Goal: Task Accomplishment & Management: Complete application form

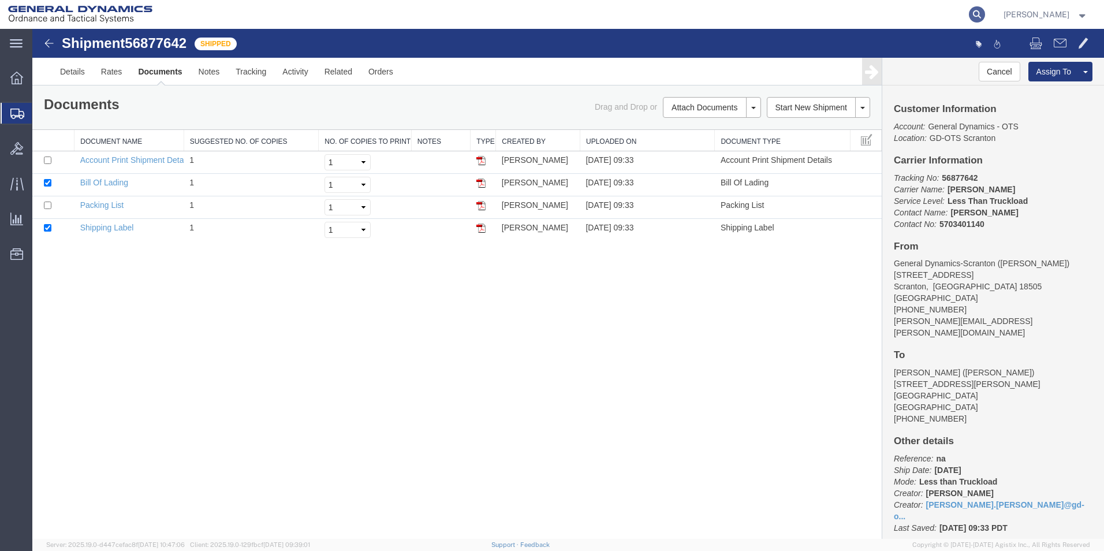
click at [985, 9] on icon at bounding box center [977, 14] width 16 height 16
paste input "56865142"
type input "56865142"
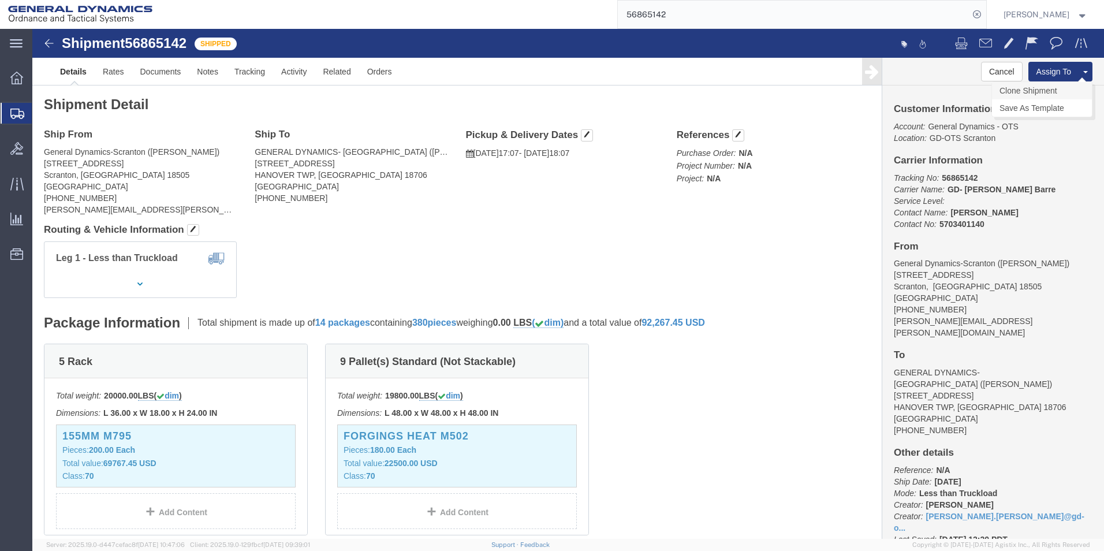
click link "Clone Shipment"
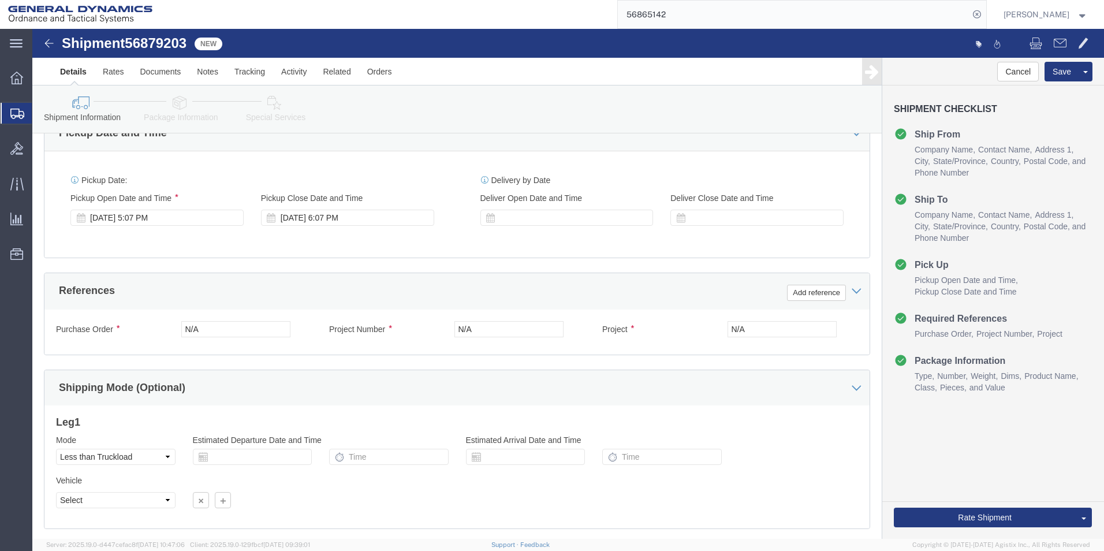
scroll to position [481, 0]
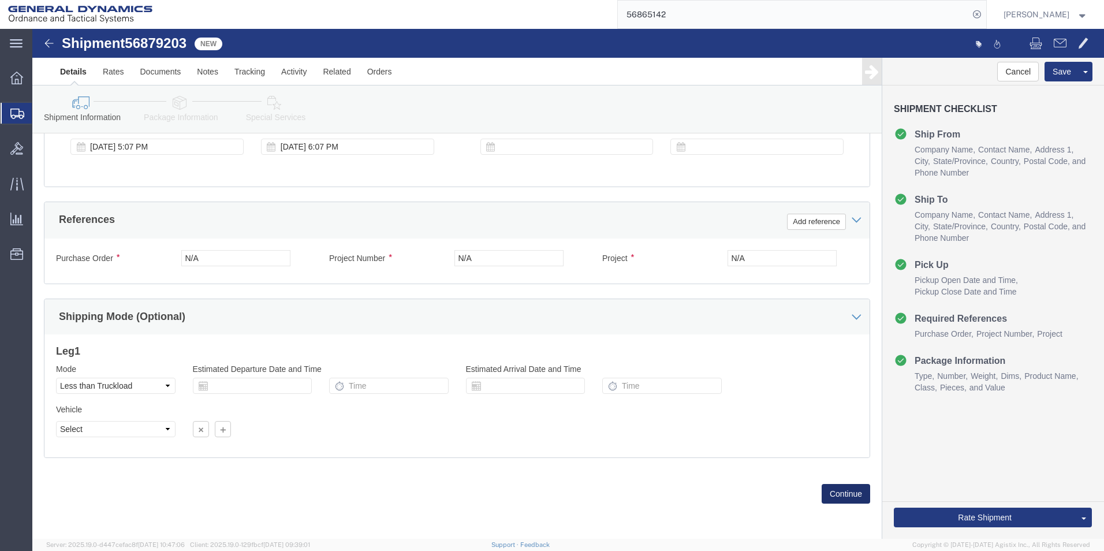
click button "Continue"
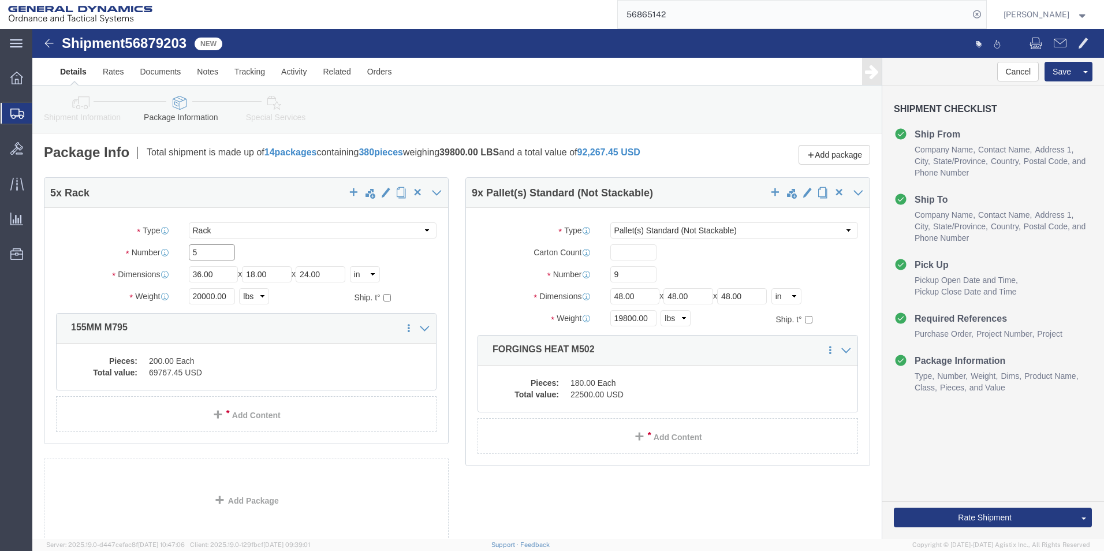
drag, startPoint x: 171, startPoint y: 231, endPoint x: 127, endPoint y: 237, distance: 44.2
click div "Number 5"
type input "4"
drag, startPoint x: 168, startPoint y: 274, endPoint x: 128, endPoint y: 273, distance: 39.8
click div "Weight Total weight of packages in pounds or kilograms 20000.00 Select kgs lbs …"
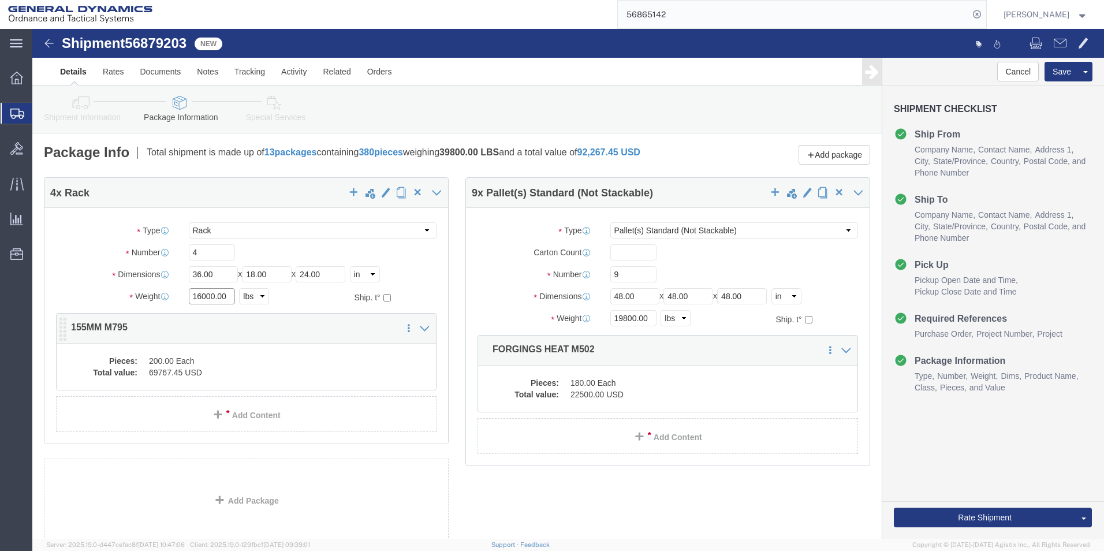
type input "16000.00"
click dd "200.00 Each"
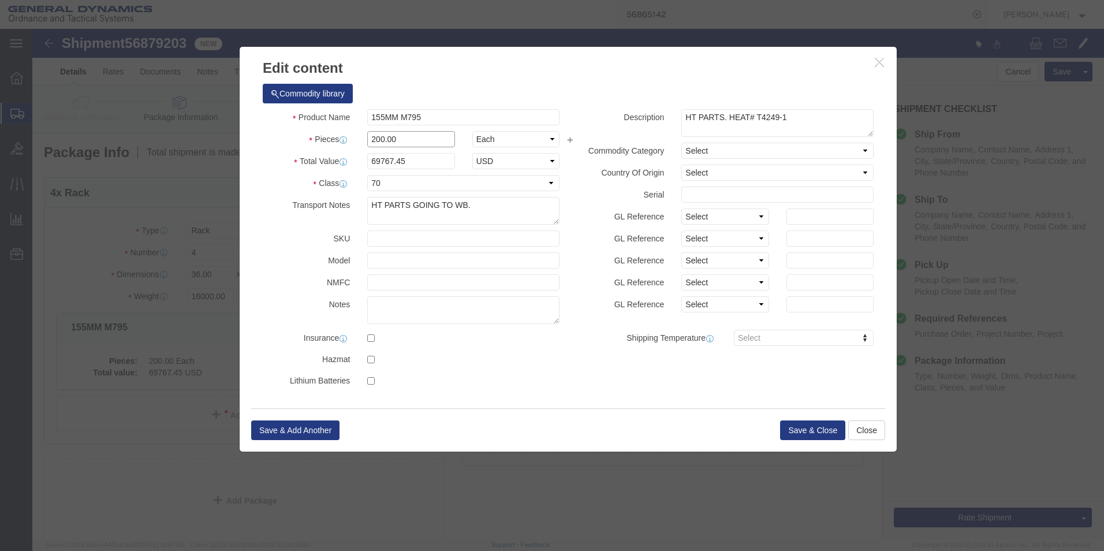
drag, startPoint x: 346, startPoint y: 107, endPoint x: 296, endPoint y: 110, distance: 50.3
click div "Pieces 200.00 Select Bag Barrels 100Board Feet Bottle Box Blister Pack Carats C…"
type input "159.00"
type input "55465.12"
click textarea "HT PARTS. HEAT# T4249-1"
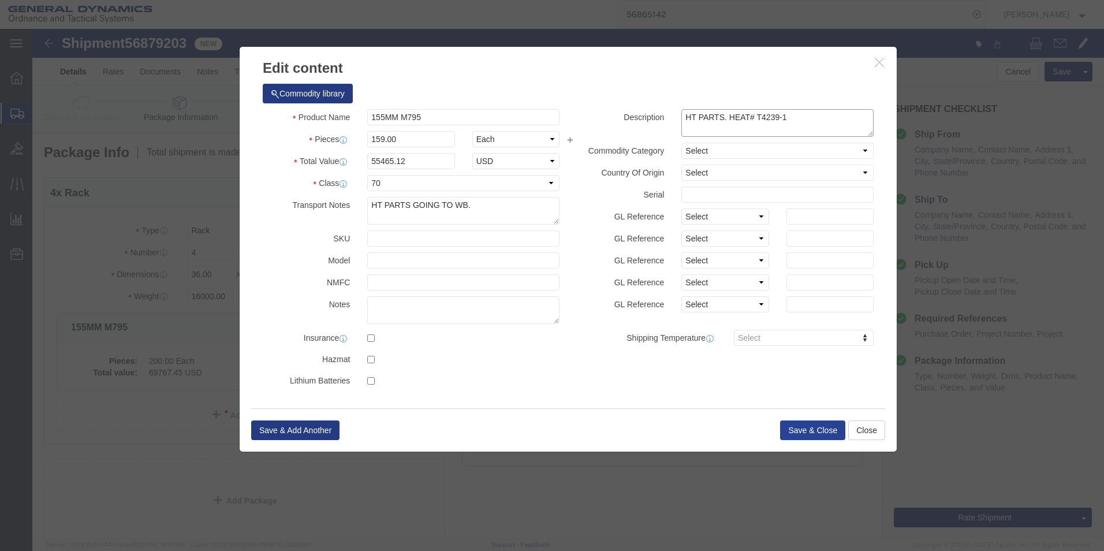
type textarea "HT PARTS. HEAT# T4239-1"
click button "Save & Close"
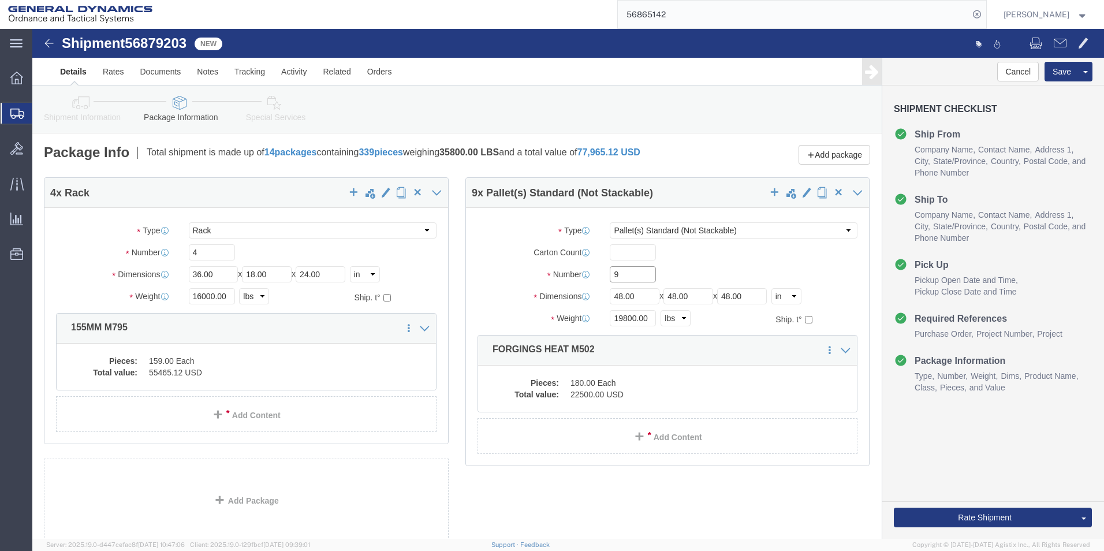
drag, startPoint x: 558, startPoint y: 253, endPoint x: 543, endPoint y: 253, distance: 15.0
click div "Number Number of packages of specified package type and dimensions 9"
type input "11"
drag, startPoint x: 585, startPoint y: 302, endPoint x: 547, endPoint y: 302, distance: 37.5
click div "Weight 19800.00 Select kgs lbs Ship. t°"
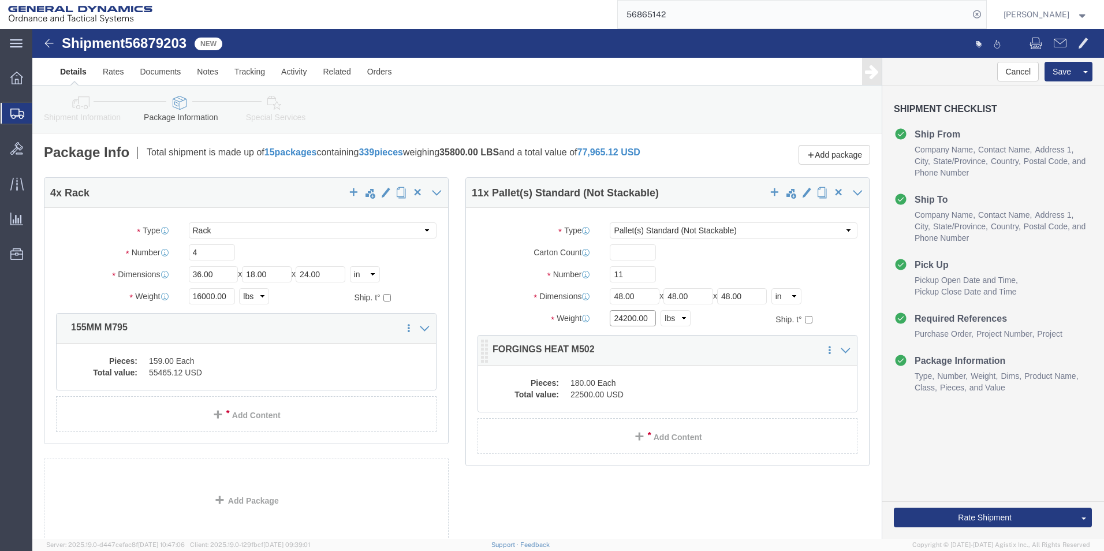
type input "24200.00"
click dd "22500.00 USD"
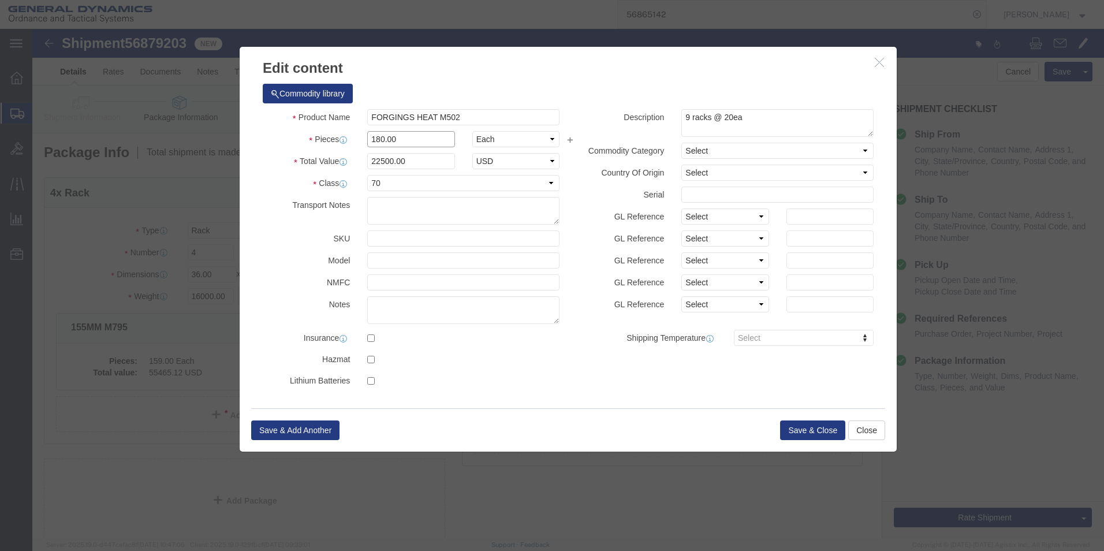
drag, startPoint x: 348, startPoint y: 105, endPoint x: 317, endPoint y: 106, distance: 30.6
click div "Pieces 180.00 Select Bag Barrels 100Board Feet Bottle Box Blister Pack Carats C…"
type input "242.00"
type input "30250"
drag, startPoint x: 655, startPoint y: 91, endPoint x: 633, endPoint y: 91, distance: 21.9
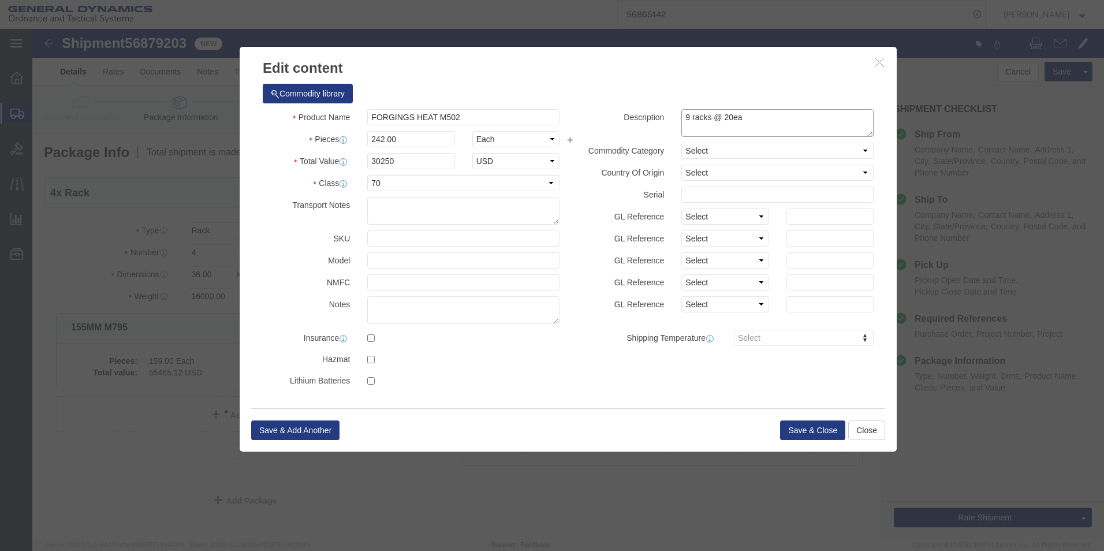
click div "Description 9 racks @ 20ea"
type textarea "11 pallets @ 20ea"
click button "Save & Close"
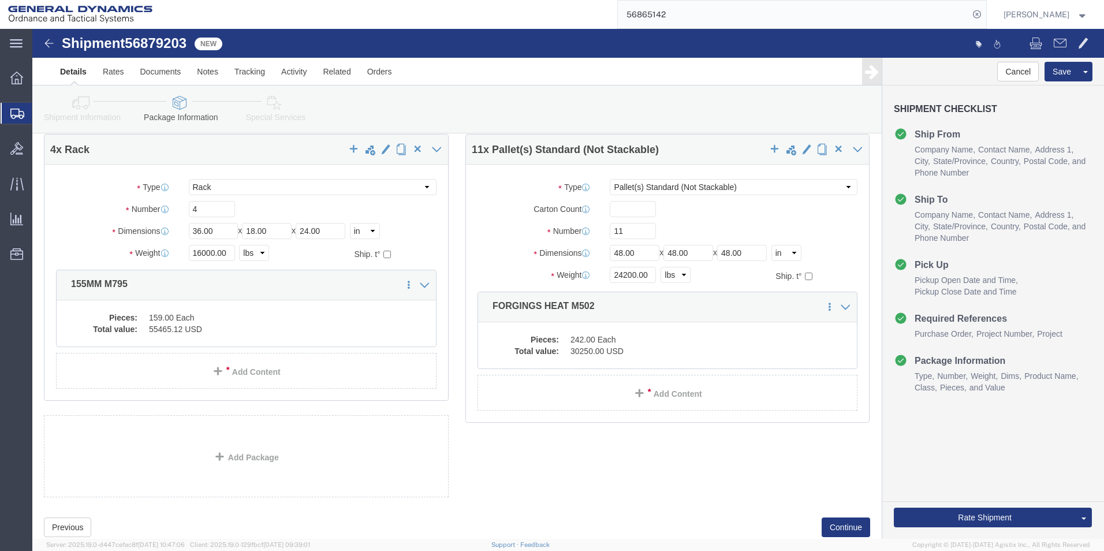
scroll to position [85, 0]
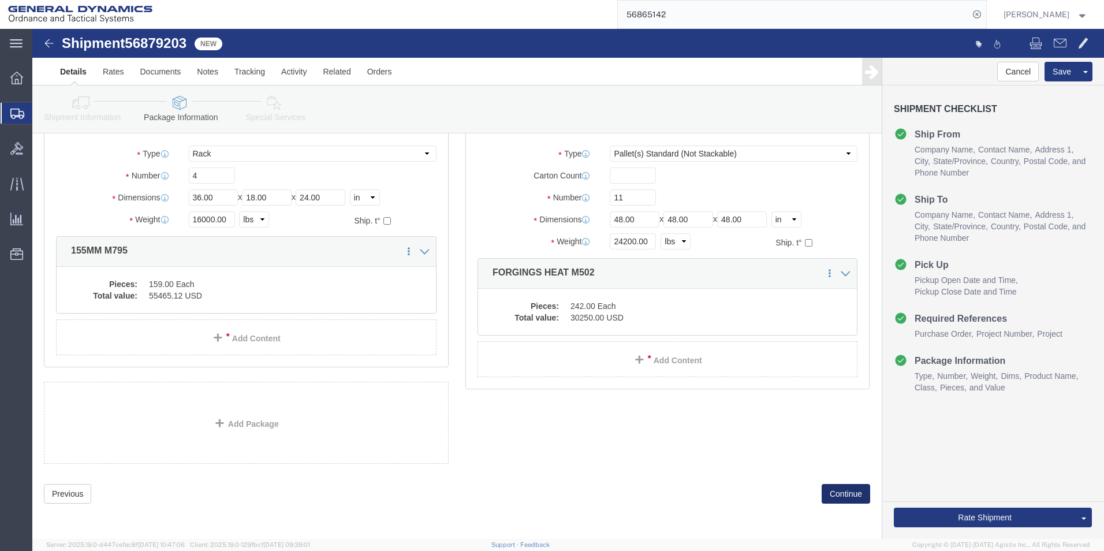
click button "Continue"
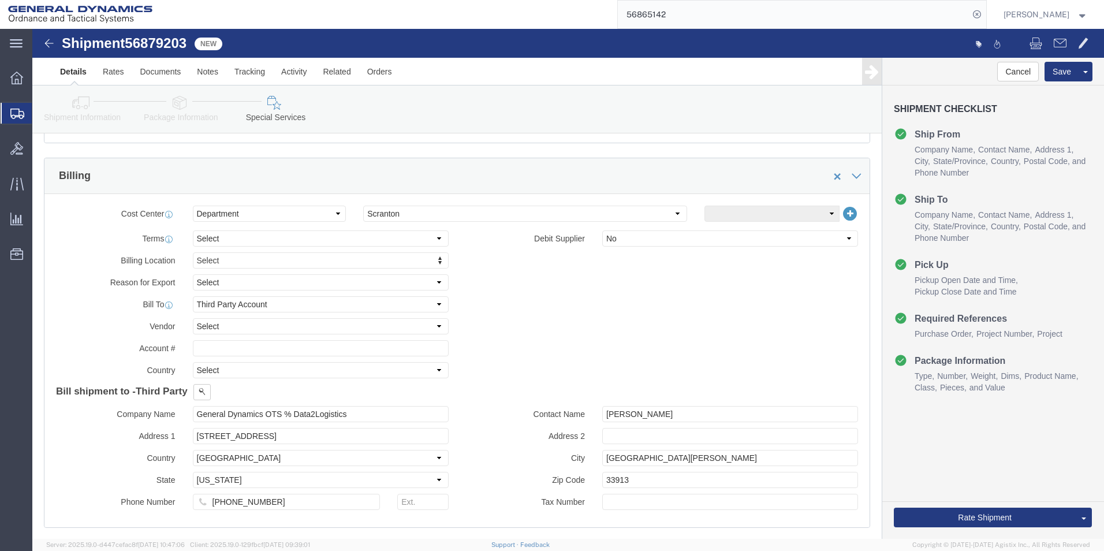
scroll to position [489, 0]
click select "Select Recipient Account Sender/Shipper Third Party Account"
select select "SHIP"
click select "Select Recipient Account Sender/Shipper Third Party Account"
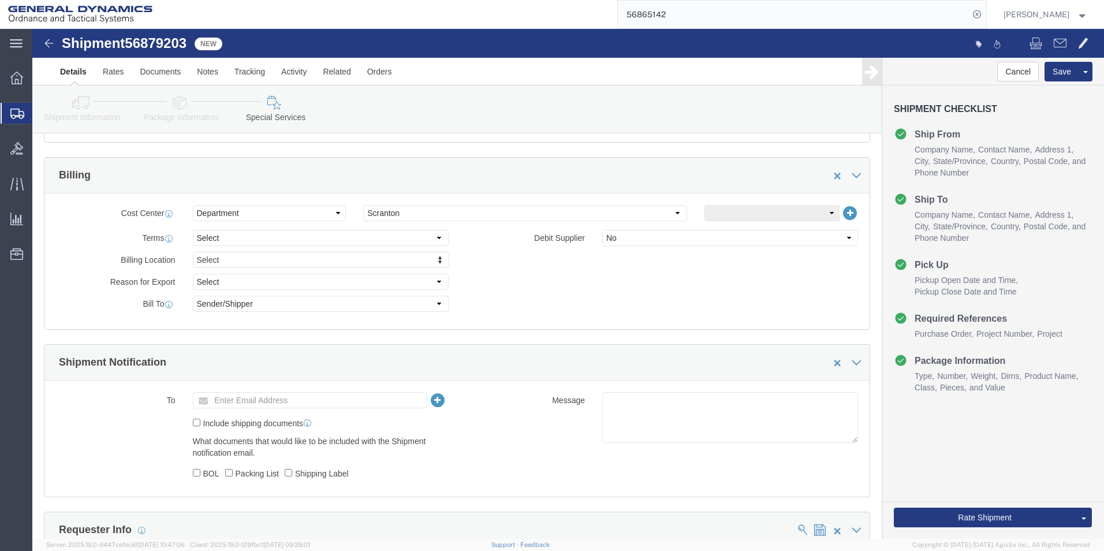
click div "Billing Location Select Select My Profile Location GD-OTS [GEOGRAPHIC_DATA] (Co…"
click button "Rate Shipment"
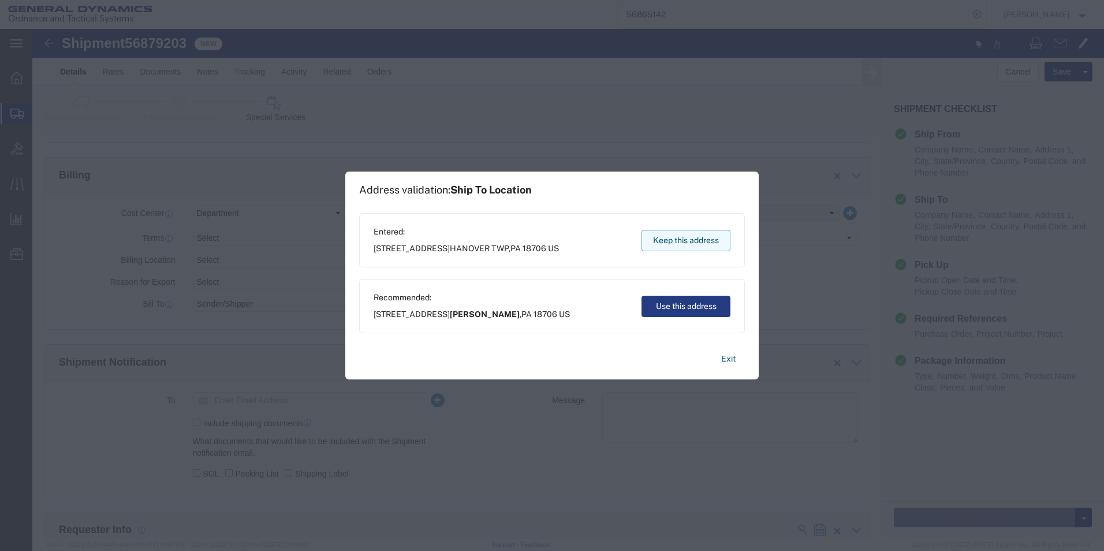
click at [718, 241] on button "Keep this address" at bounding box center [685, 240] width 89 height 21
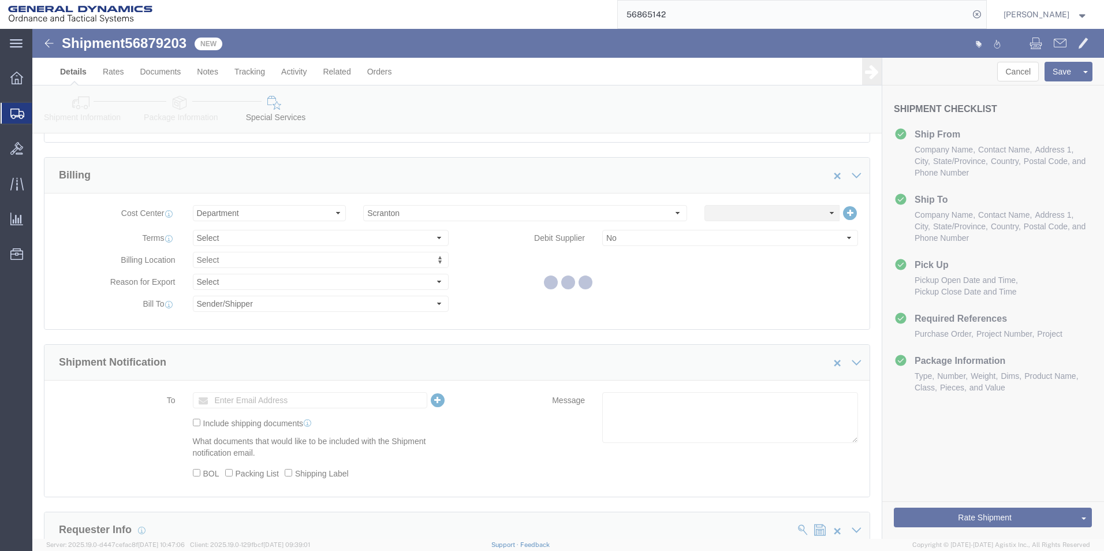
scroll to position [0, 0]
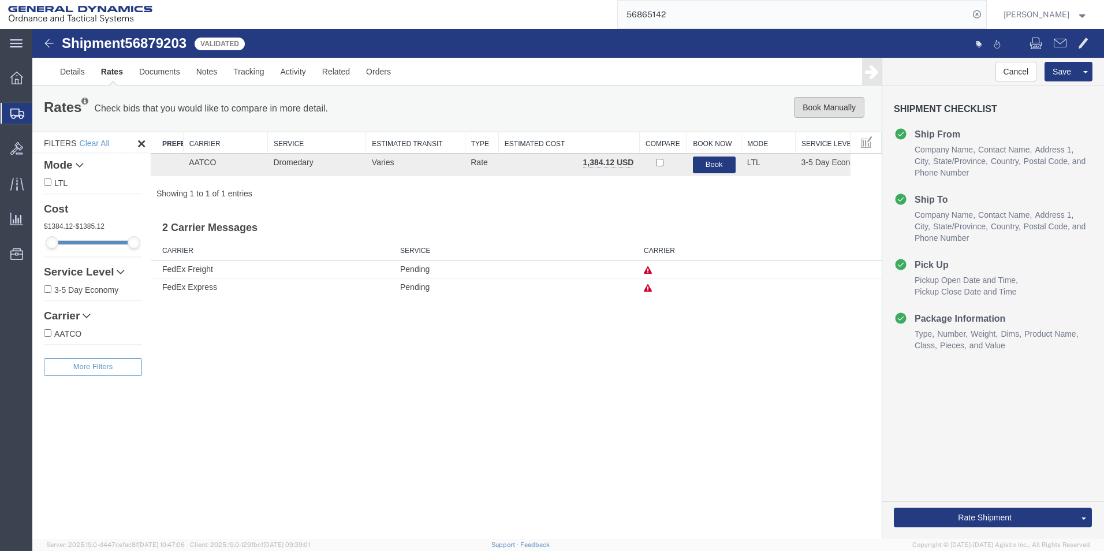
click at [819, 105] on button "Book Manually" at bounding box center [829, 107] width 70 height 21
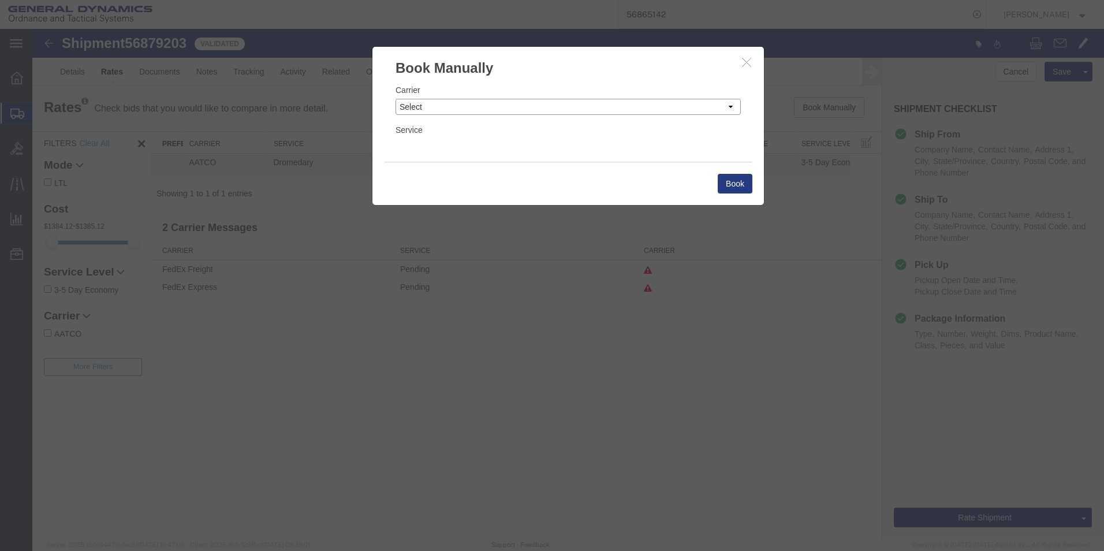
click at [663, 102] on select "Select Add New Carrier (and default service) AATCO Advanced Fluid Systems Airga…" at bounding box center [567, 107] width 345 height 16
select select "16394"
click at [395, 99] on select "Select Add New Carrier (and default service) AATCO Advanced Fluid Systems Airga…" at bounding box center [567, 107] width 345 height 16
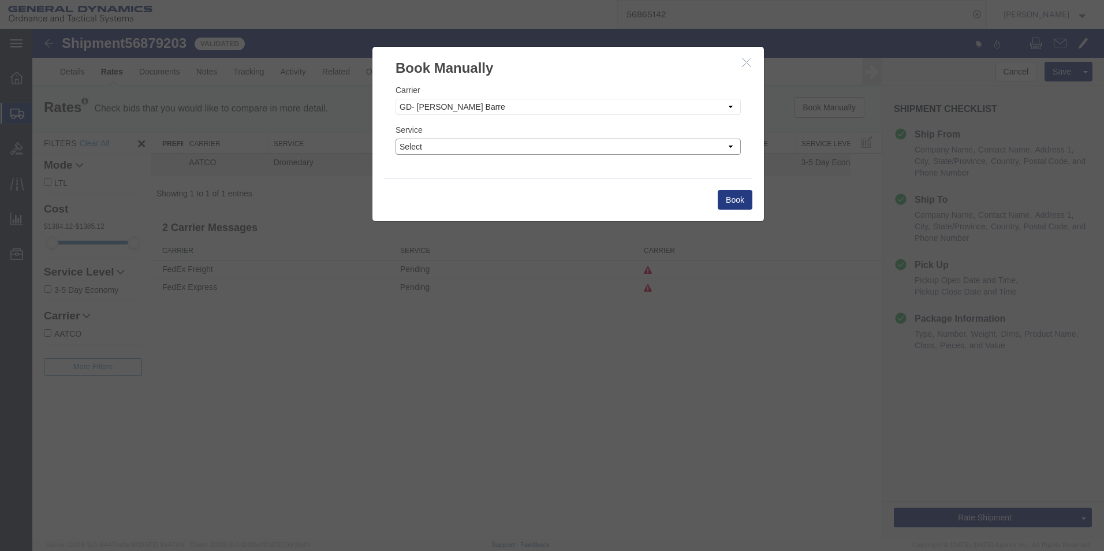
click at [456, 151] on select "Select" at bounding box center [567, 147] width 345 height 16
select select "32203"
click at [395, 139] on select "Select" at bounding box center [567, 147] width 345 height 16
click at [724, 197] on button "Book" at bounding box center [735, 200] width 35 height 20
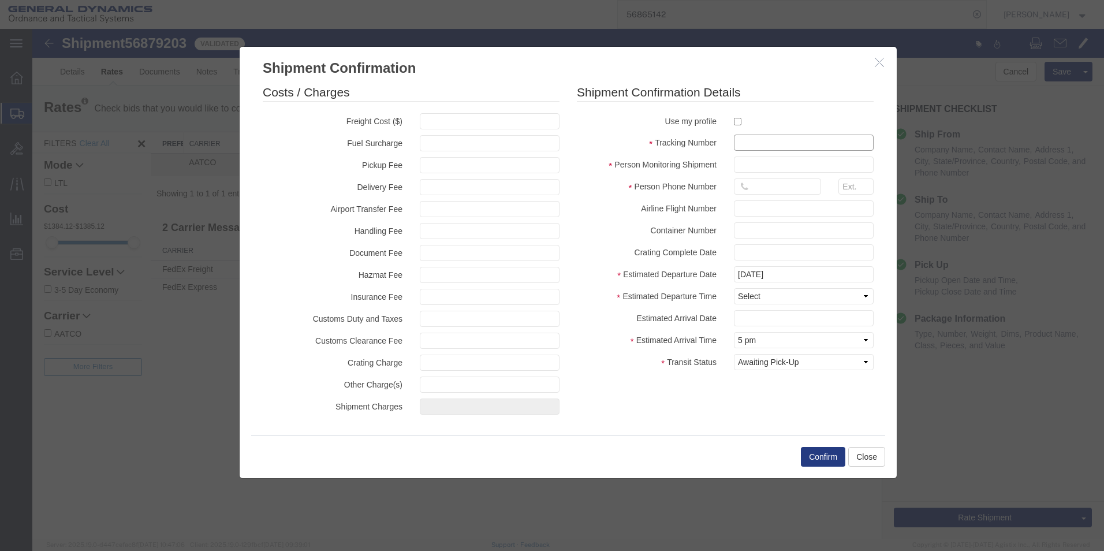
drag, startPoint x: 771, startPoint y: 137, endPoint x: 787, endPoint y: 129, distance: 18.1
click at [771, 137] on input "text" at bounding box center [804, 142] width 140 height 16
type input "56879203"
type input "[PERSON_NAME]"
type input "5703401140"
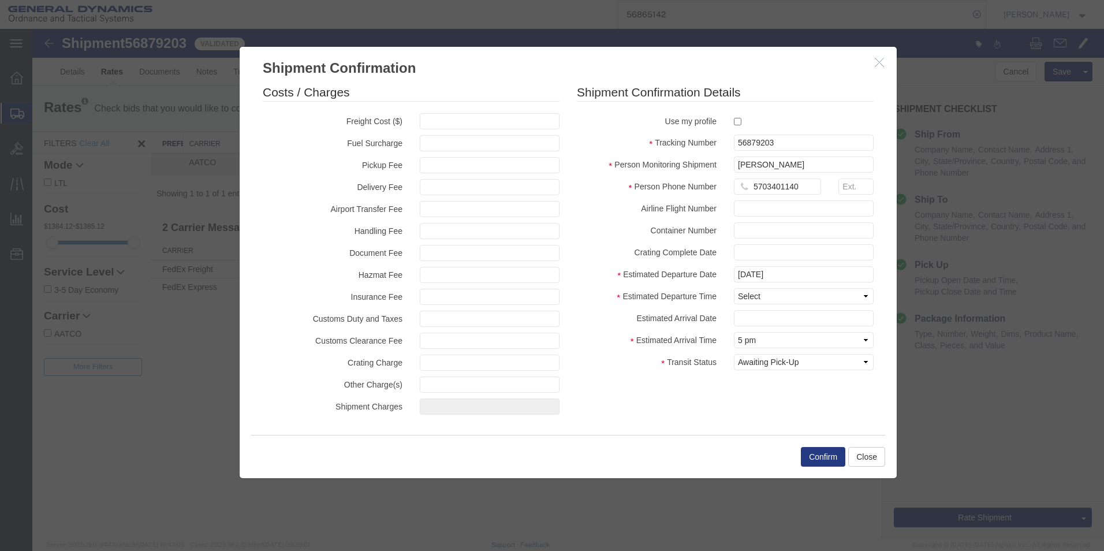
click at [706, 305] on fieldset "Shipment Confirmation Details Use my profile Tracking Number 56879203 Person Mo…" at bounding box center [725, 230] width 297 height 292
click at [767, 298] on select "Select Midnight 1 am 2 am 3 am 4 am 5 am 6 am 7 am 8 am 9 am 10 am 11 am 12 Noo…" at bounding box center [804, 296] width 140 height 16
select select "1400"
click at [734, 288] on select "Select Midnight 1 am 2 am 3 am 4 am 5 am 6 am 7 am 8 am 9 am 10 am 11 am 12 Noo…" at bounding box center [804, 296] width 140 height 16
click at [771, 356] on select "Select Arrival Notice Available Arrival Notice Imported Arrive at Delivery Loca…" at bounding box center [804, 362] width 140 height 16
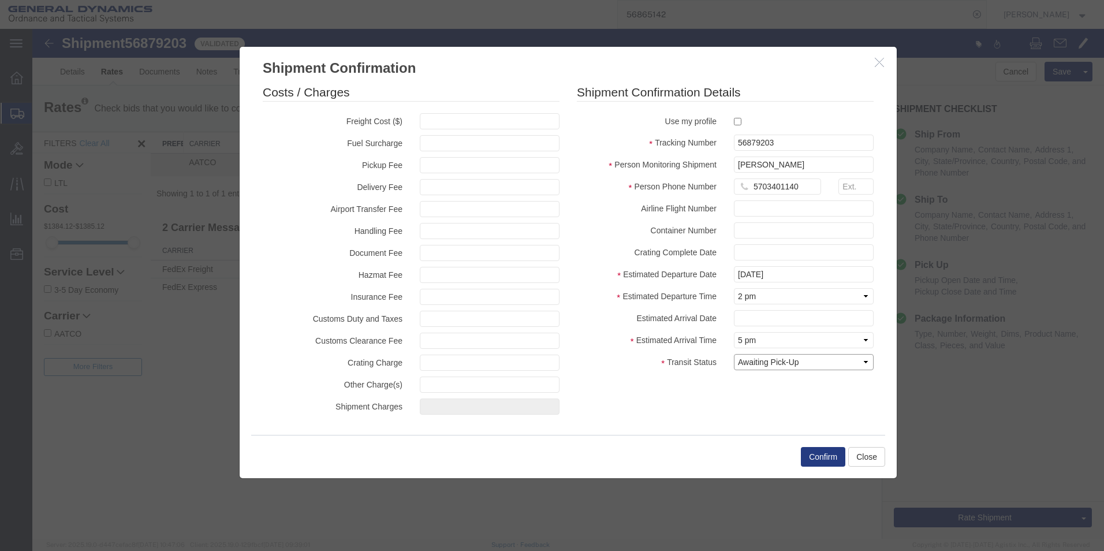
select select "PICKEDUP"
click at [734, 354] on select "Select Arrival Notice Available Arrival Notice Imported Arrive at Delivery Loca…" at bounding box center [804, 362] width 140 height 16
click at [822, 455] on button "Confirm" at bounding box center [823, 457] width 44 height 20
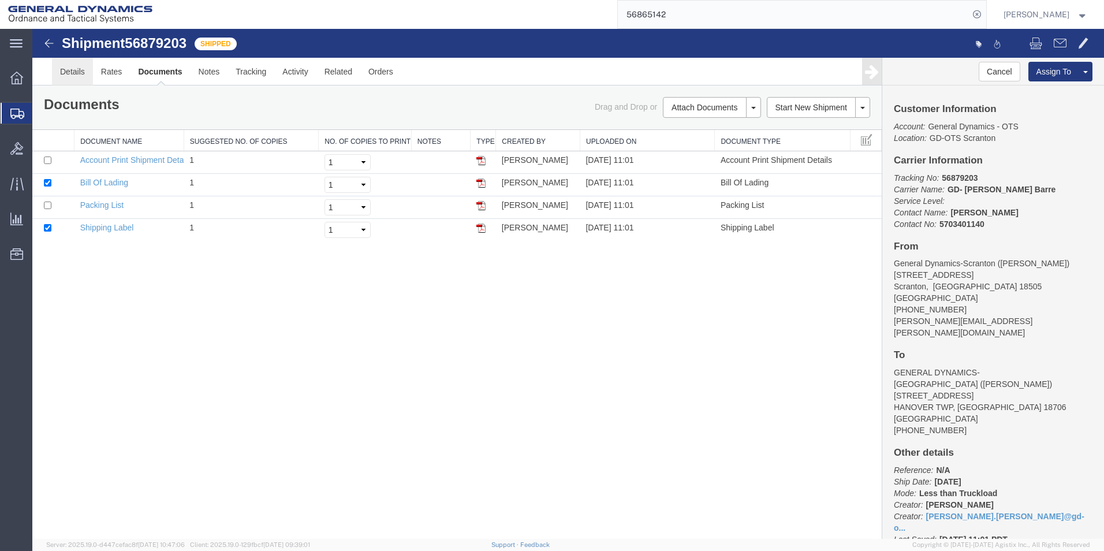
click at [74, 73] on link "Details" at bounding box center [72, 72] width 41 height 28
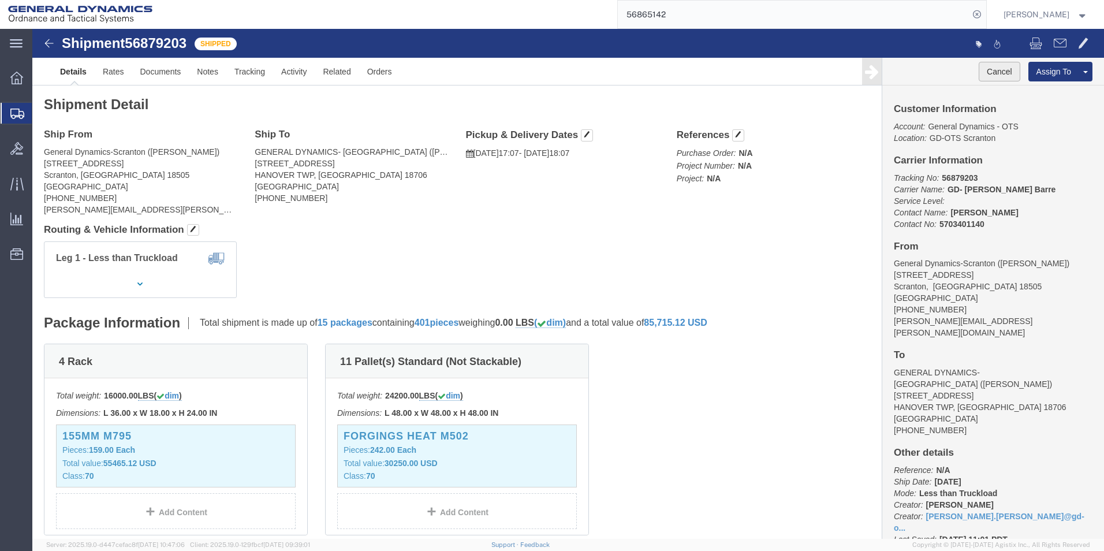
click button "Cancel"
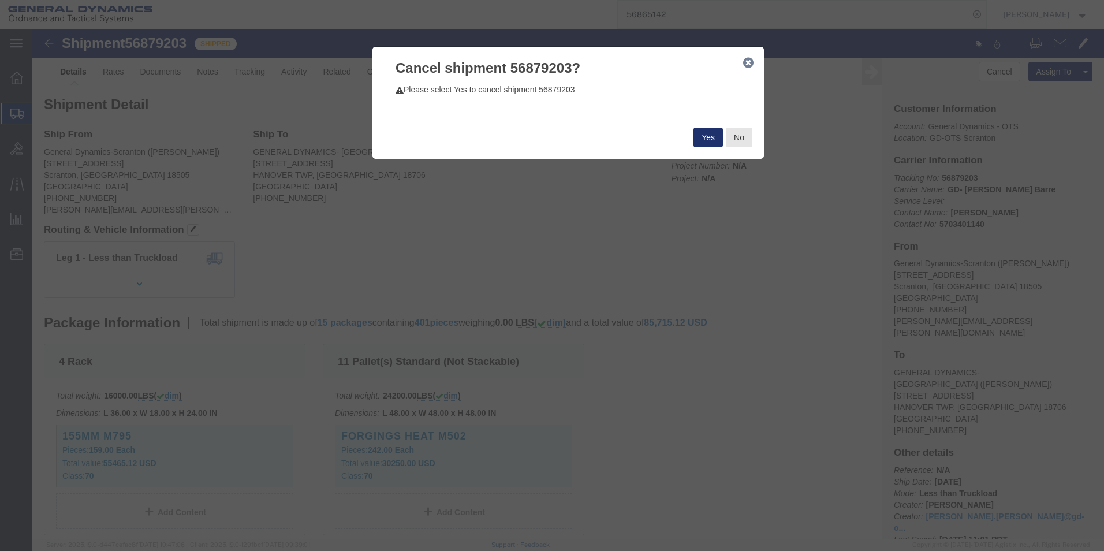
click button "Yes"
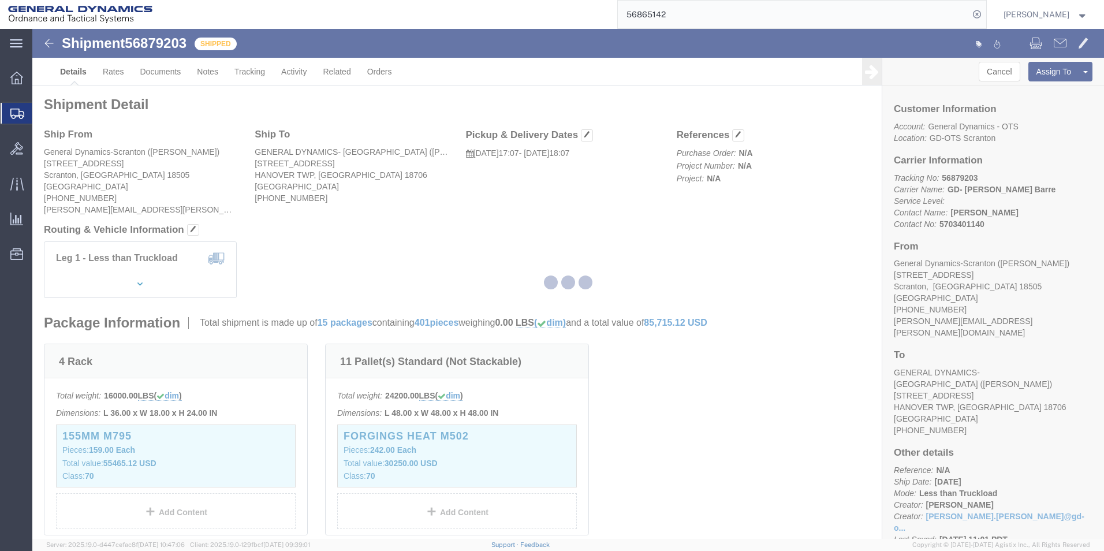
click at [719, 407] on div at bounding box center [567, 284] width 1071 height 510
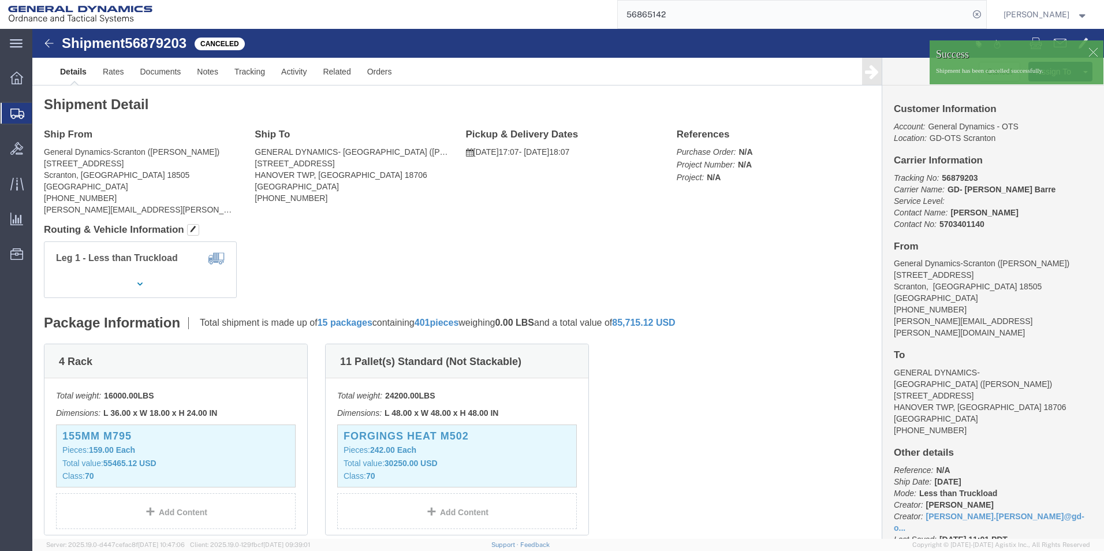
click div
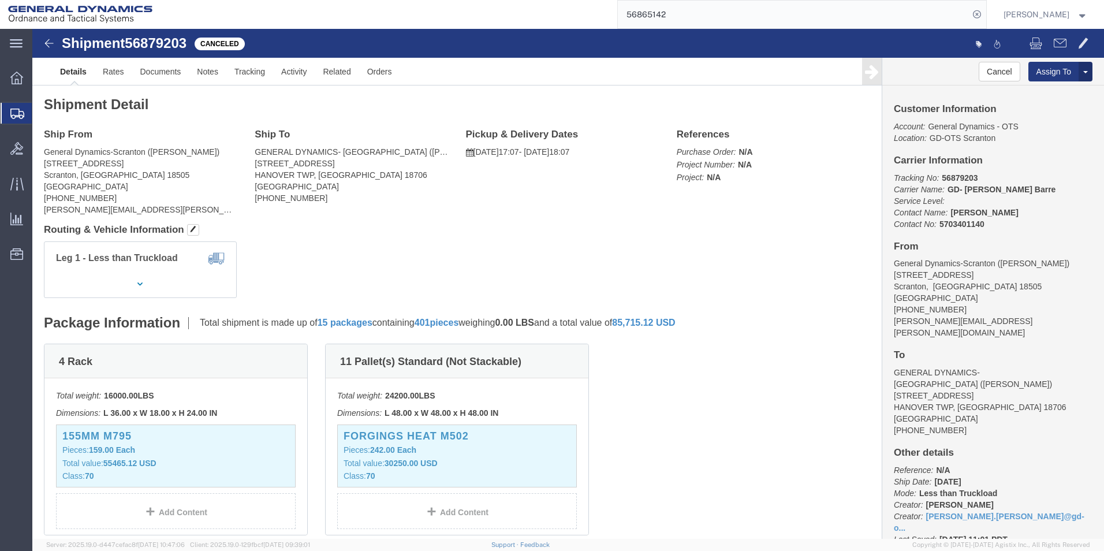
click button
click link "Clone Shipment"
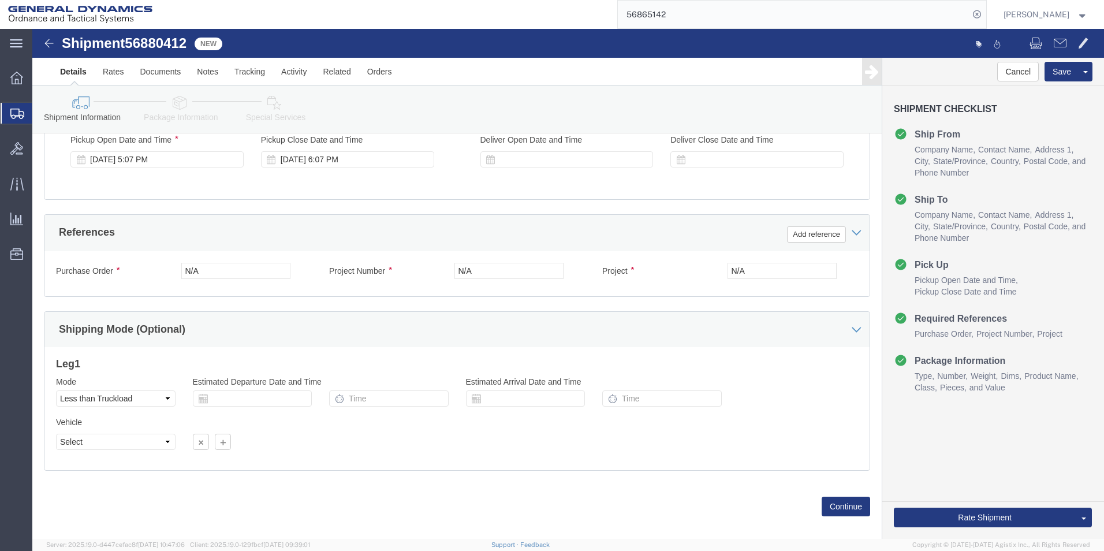
scroll to position [481, 0]
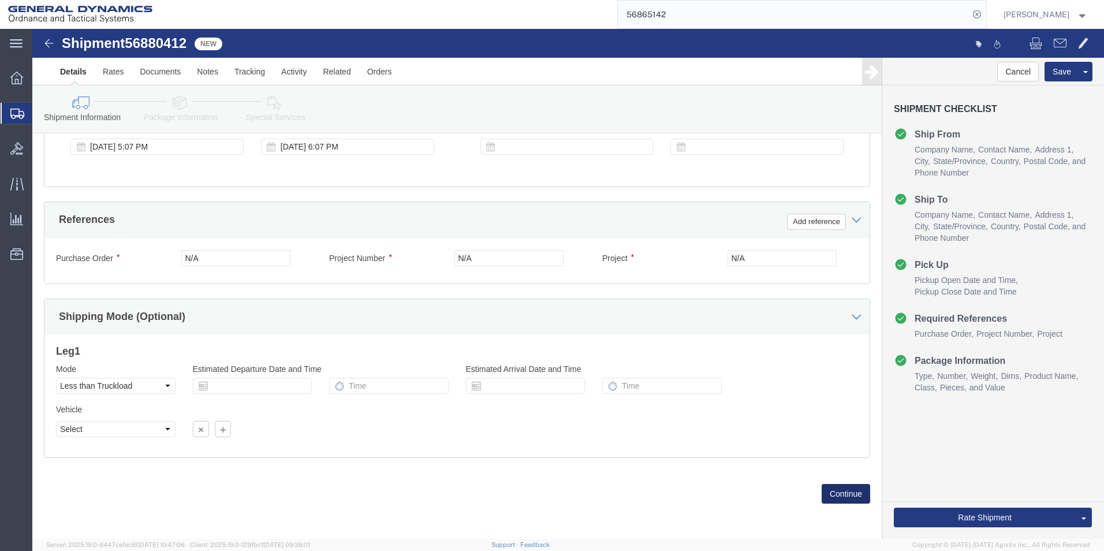
click button "Continue"
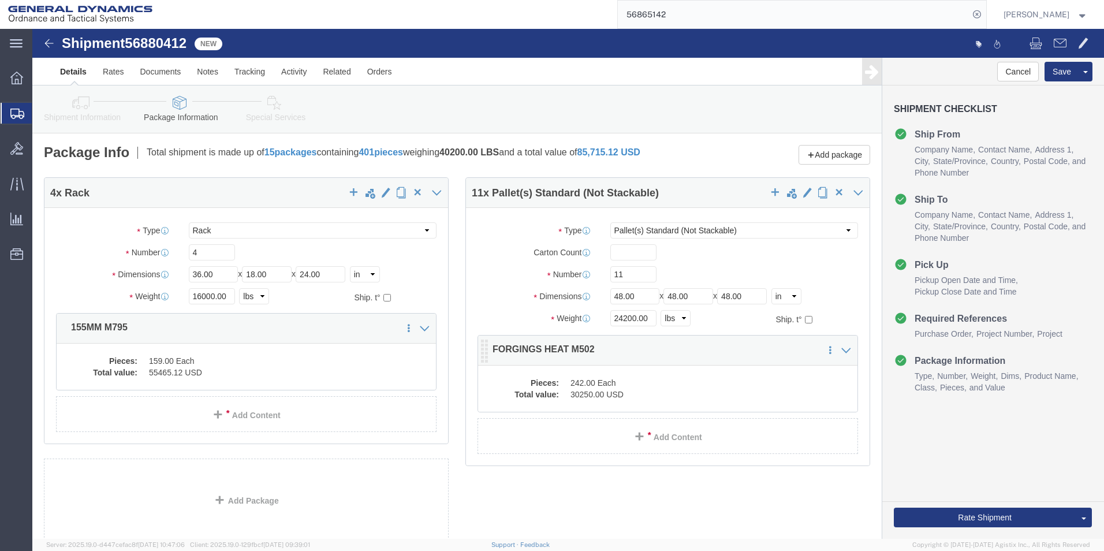
click dd "242.00 Each"
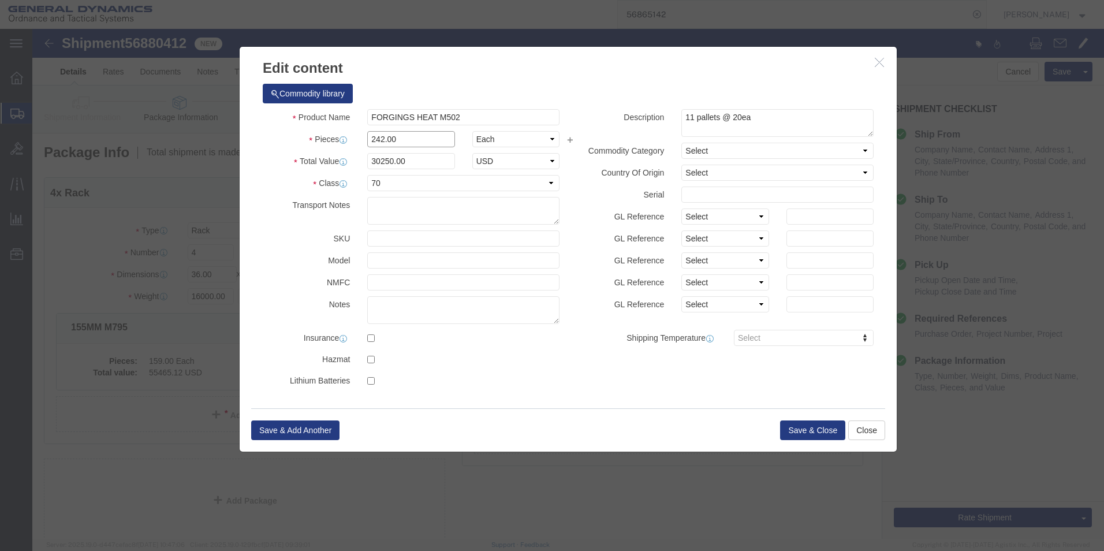
click input "242.00"
type input "220.00"
type input "27500"
click button "Save & Close"
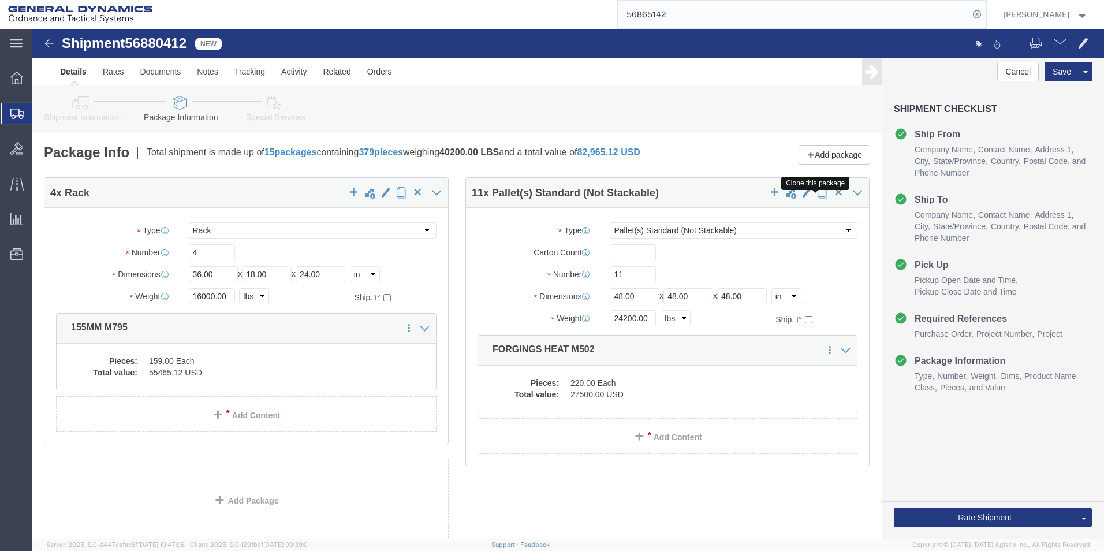
click span "button"
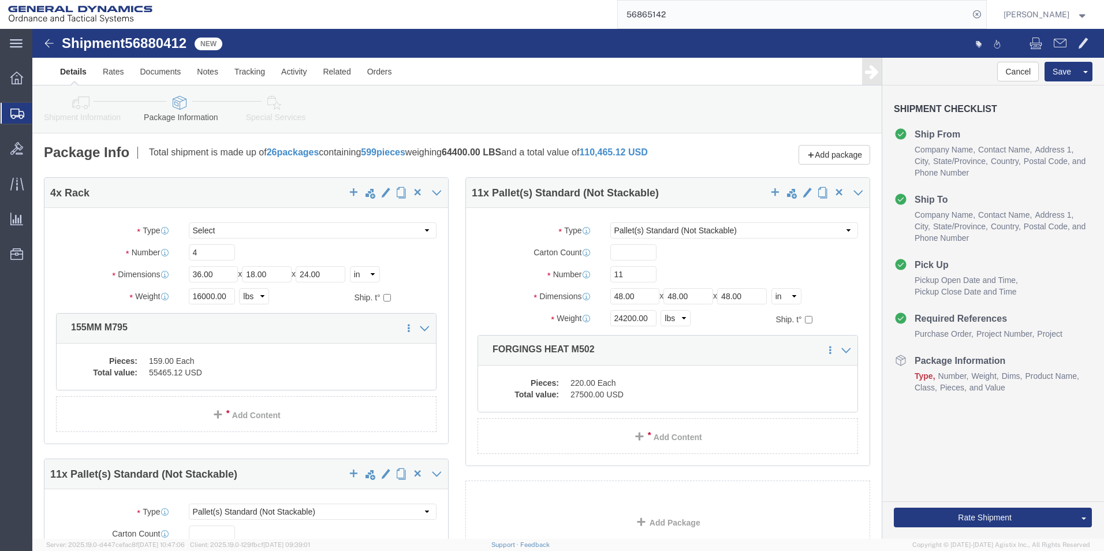
select select "RACK"
select select "PSNS"
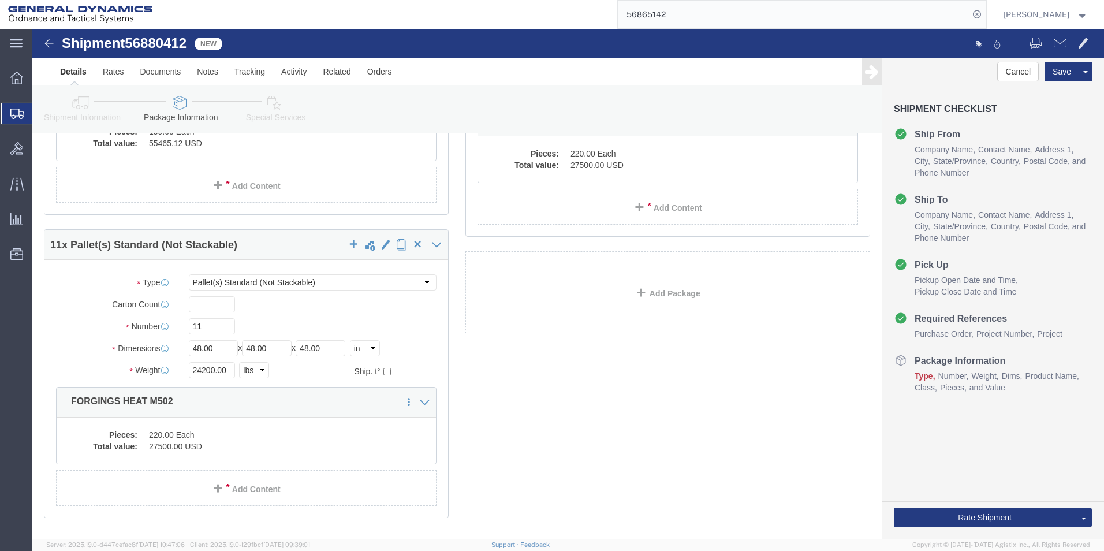
scroll to position [231, 0]
click input "11"
type input "14"
drag, startPoint x: 171, startPoint y: 347, endPoint x: 163, endPoint y: 347, distance: 8.1
click input "24200.00"
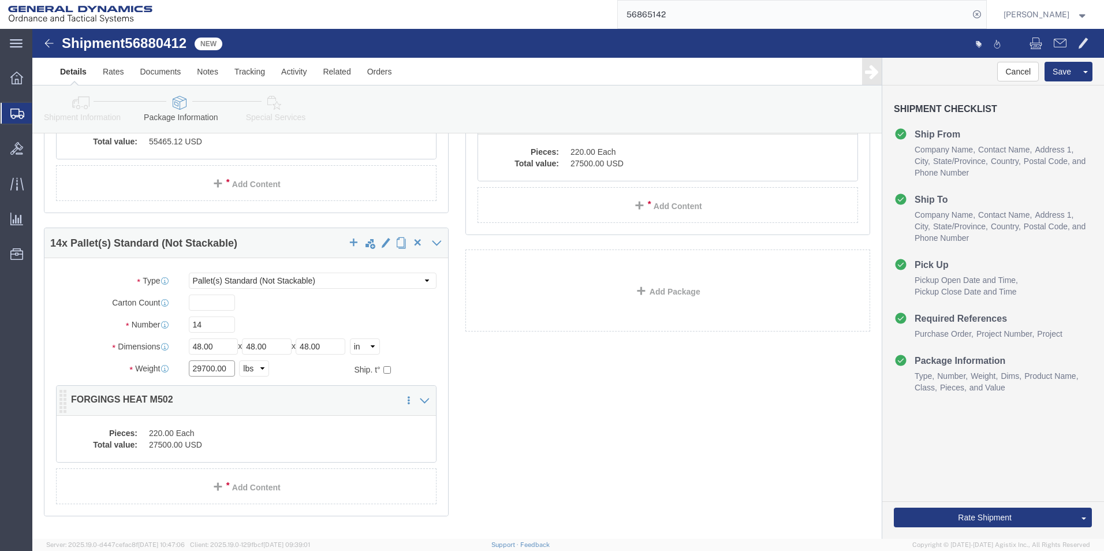
type input "29700.00"
click dd "220.00 Each"
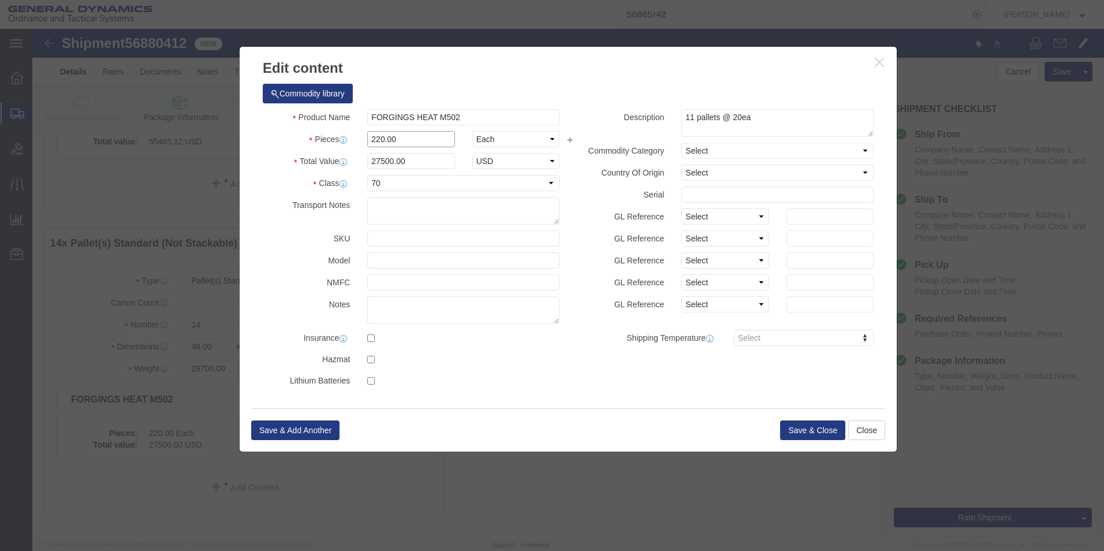
drag, startPoint x: 347, startPoint y: 109, endPoint x: 328, endPoint y: 109, distance: 19.6
click div "220.00"
type input "273.00"
type input "34125"
click textarea "11 pallets @ 20ea"
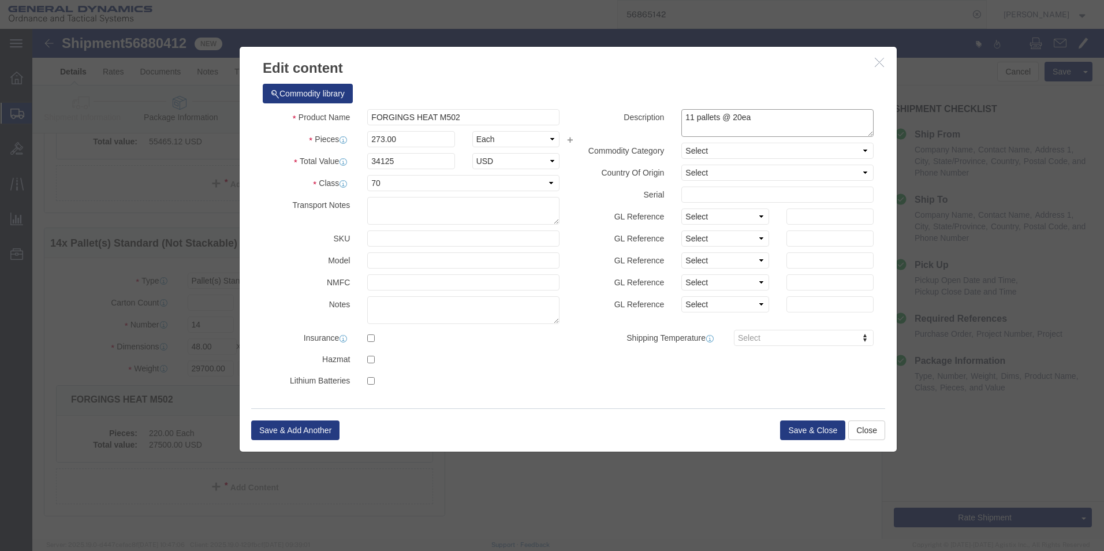
click textarea "11 pallets @ 20ea"
type textarea "13 pallets @ 20ea. 1 pallet @ 13ea"
click button "Save & Close"
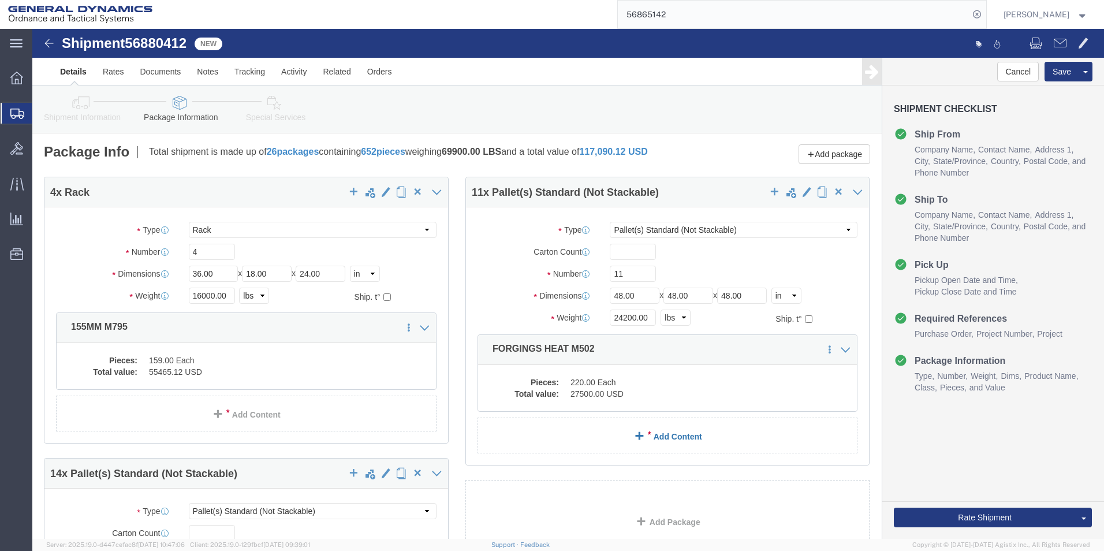
scroll to position [0, 0]
click button "Rate Shipment"
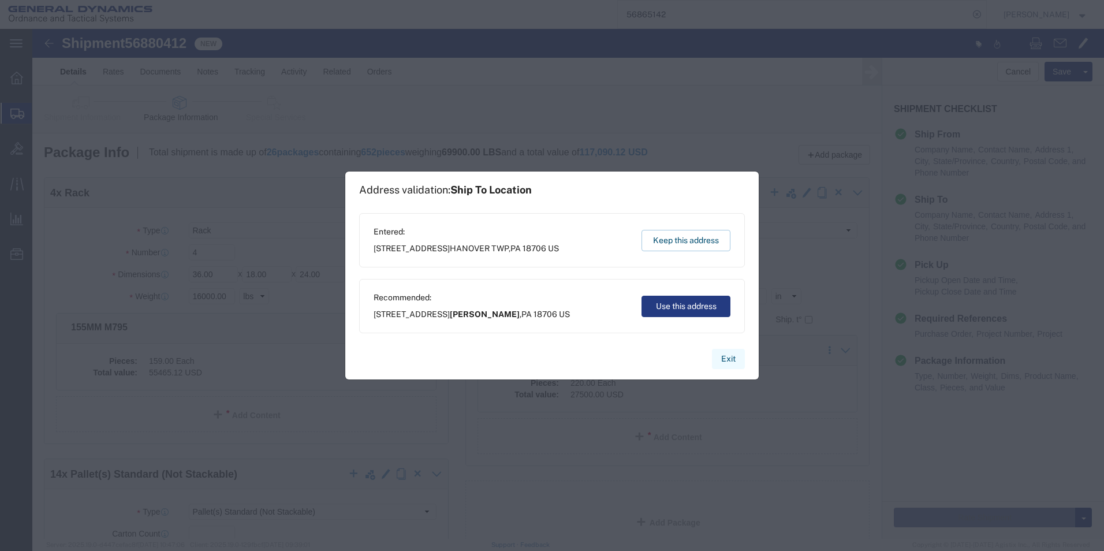
click at [727, 357] on button "Exit" at bounding box center [728, 359] width 33 height 20
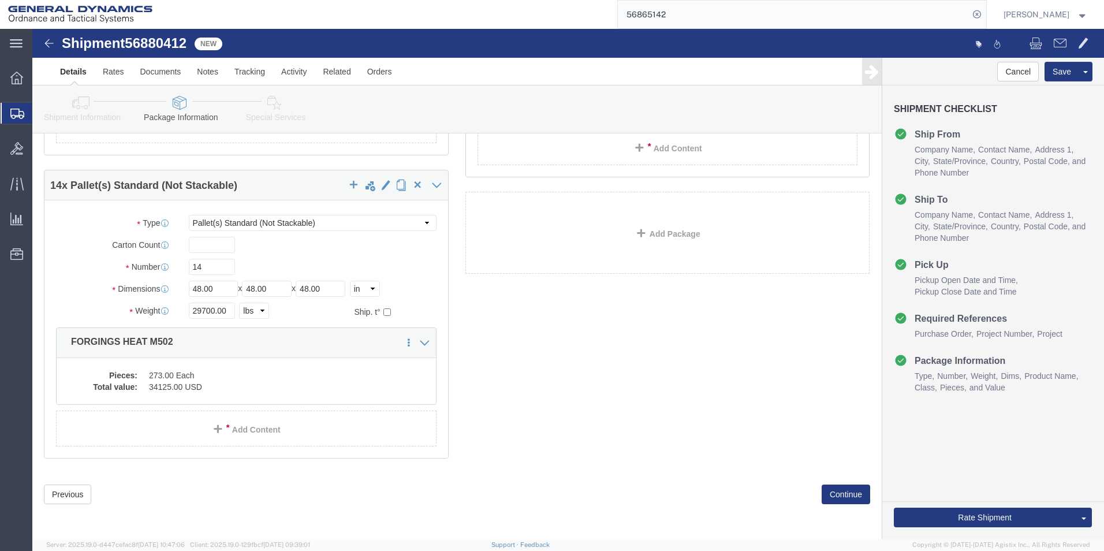
scroll to position [297, 0]
click button "Continue"
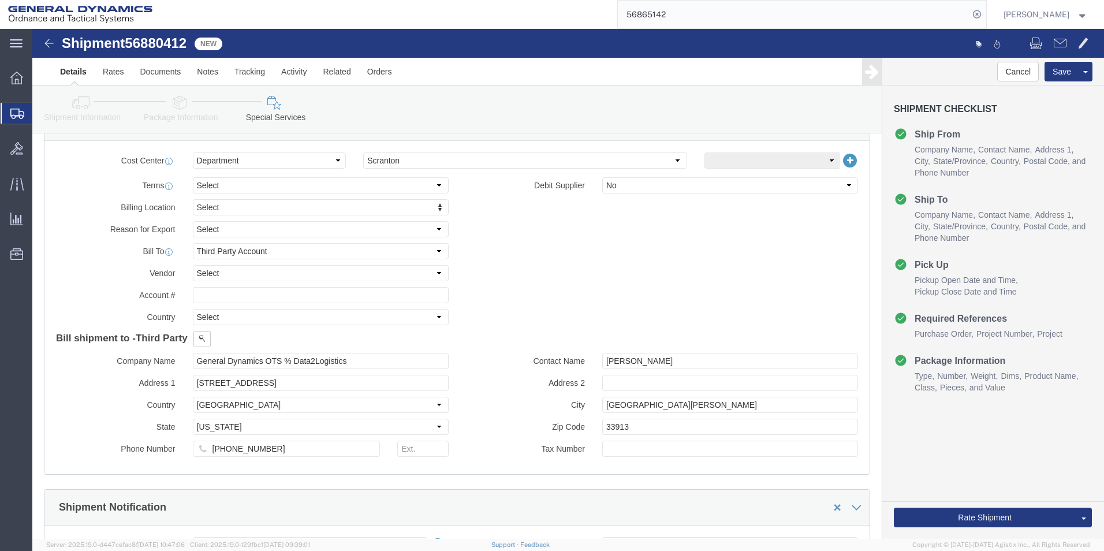
scroll to position [431, 0]
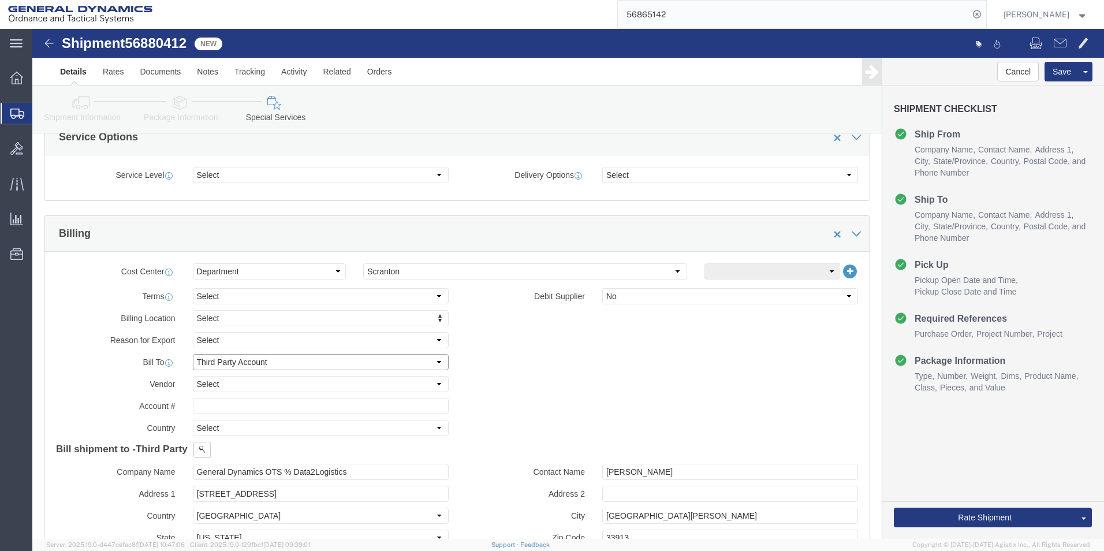
click select "Select Recipient Account Sender/Shipper Third Party Account"
select select "SHIP"
click select "Select Recipient Account Sender/Shipper Third Party Account"
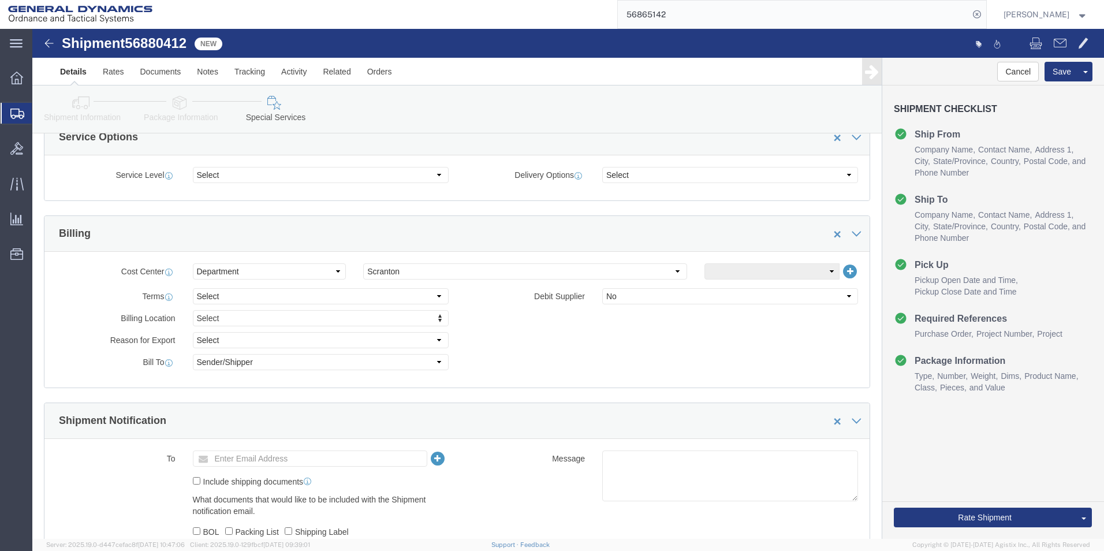
click div "Billing Location Select Select My Profile Location GD-OTS [GEOGRAPHIC_DATA] (Co…"
click button "Rate Shipment"
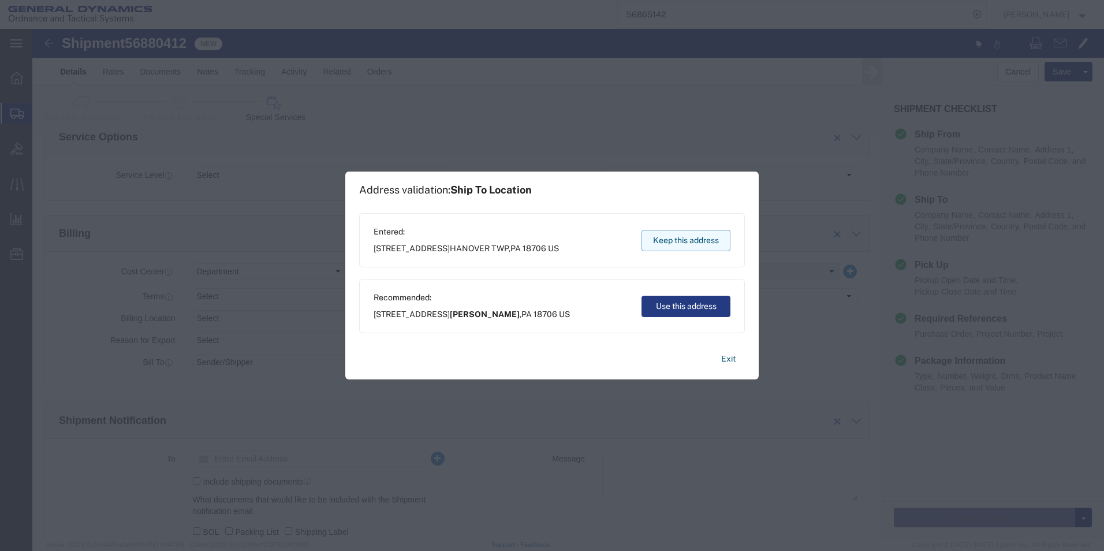
click at [668, 244] on button "Keep this address" at bounding box center [685, 240] width 89 height 21
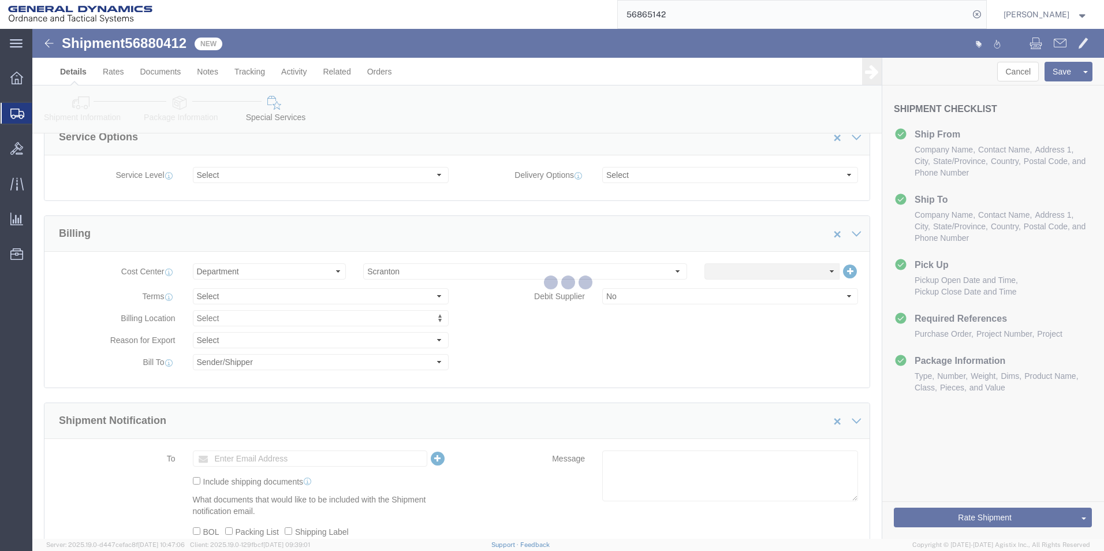
scroll to position [0, 0]
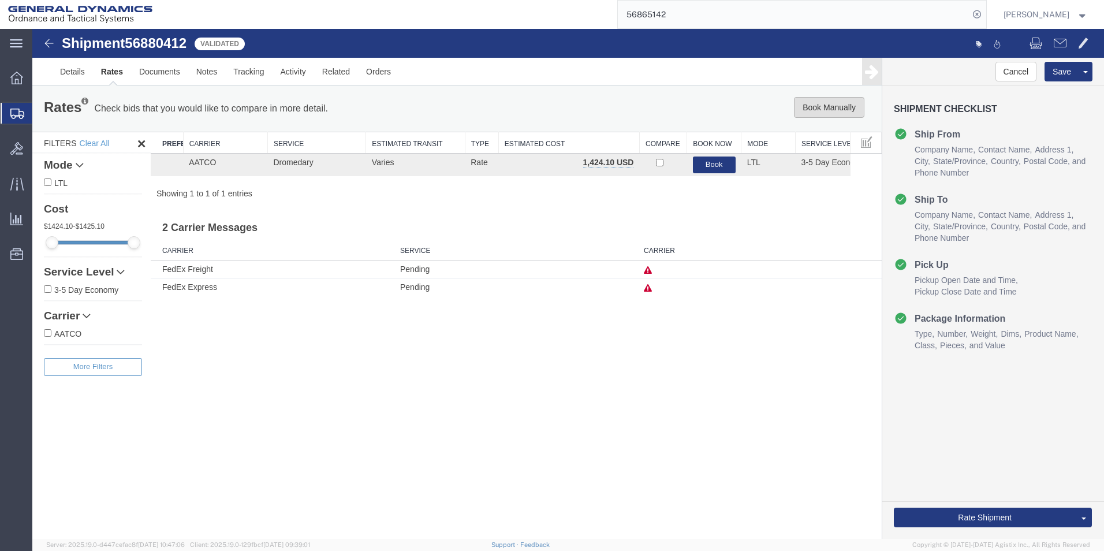
click at [812, 107] on button "Book Manually" at bounding box center [829, 107] width 70 height 21
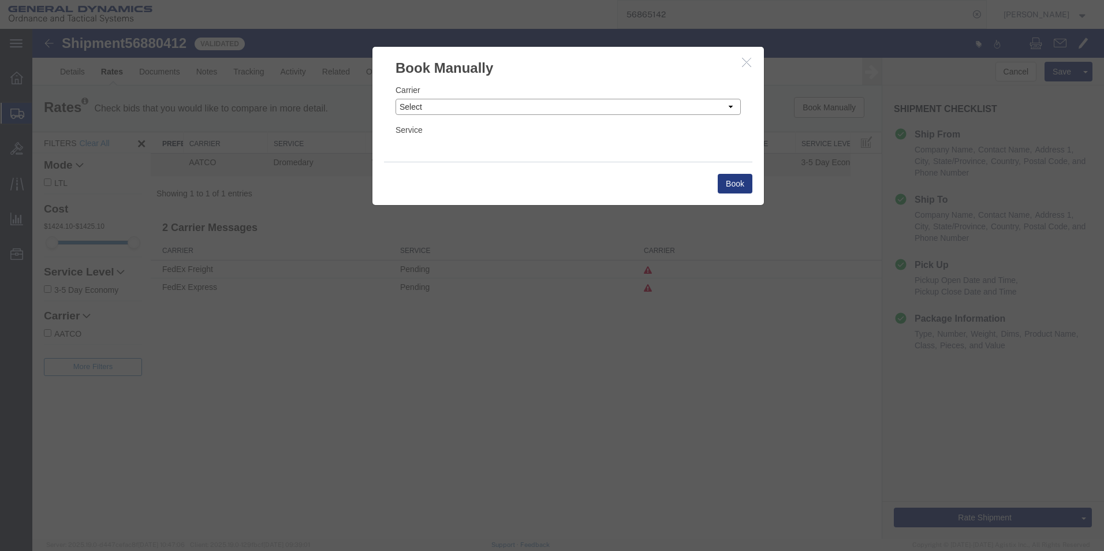
click at [624, 109] on select "Select Add New Carrier (and default service) AATCO Advanced Fluid Systems Airga…" at bounding box center [567, 107] width 345 height 16
select select "16394"
click at [395, 99] on select "Select Add New Carrier (and default service) AATCO Advanced Fluid Systems Airga…" at bounding box center [567, 107] width 345 height 16
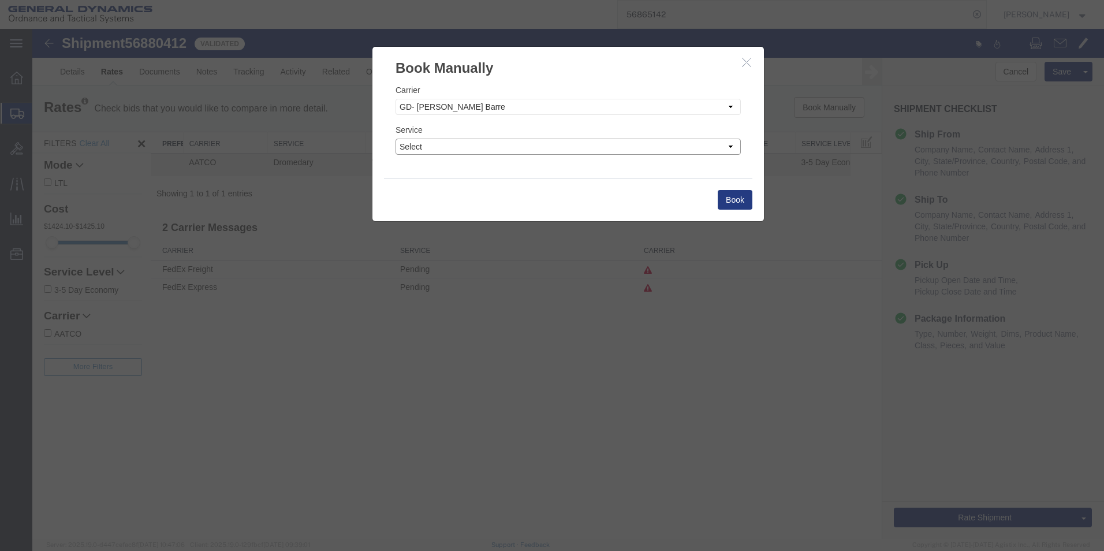
drag, startPoint x: 456, startPoint y: 150, endPoint x: 455, endPoint y: 156, distance: 5.8
click at [456, 150] on select "Select" at bounding box center [567, 147] width 345 height 16
select select "32203"
click at [395, 139] on select "Select" at bounding box center [567, 147] width 345 height 16
click at [735, 199] on button "Book" at bounding box center [735, 200] width 35 height 20
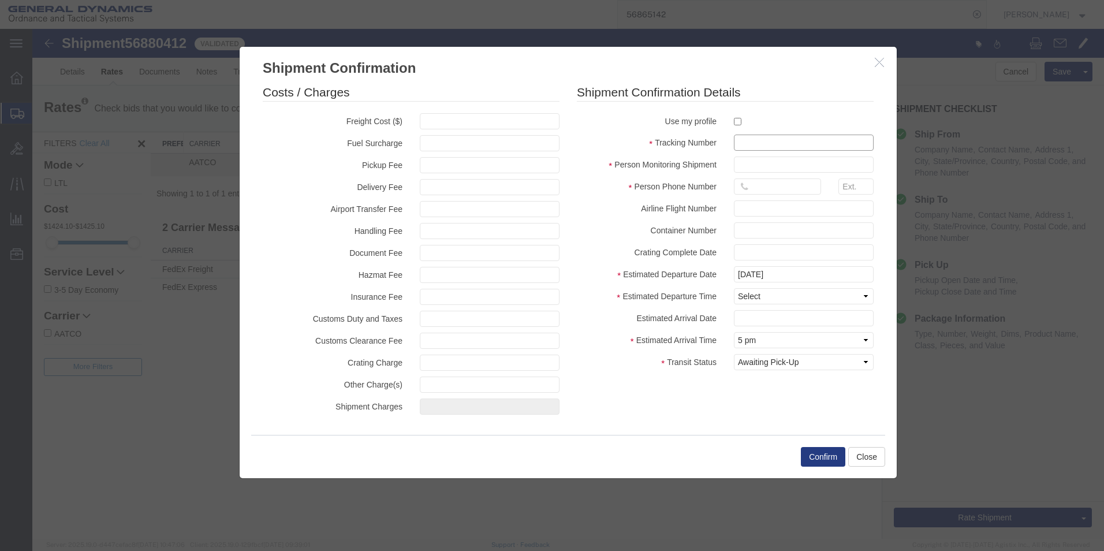
drag, startPoint x: 737, startPoint y: 136, endPoint x: 748, endPoint y: 132, distance: 12.4
click at [737, 136] on input "text" at bounding box center [804, 142] width 140 height 16
type input "56880412"
type input "[PERSON_NAME]"
type input "5703401140"
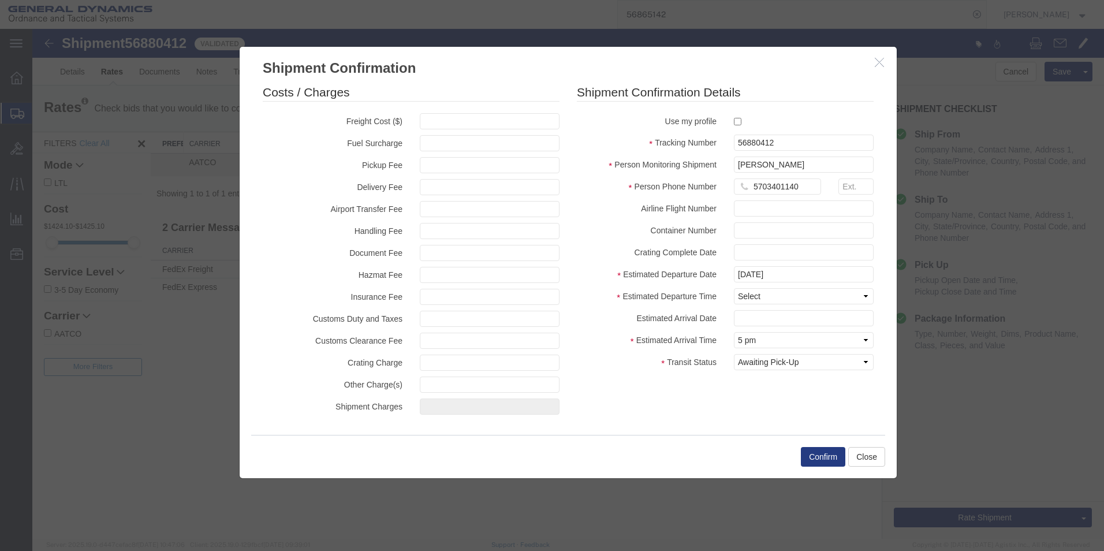
click at [677, 294] on label "Estimated Departure Time" at bounding box center [646, 295] width 157 height 14
click at [760, 293] on select "Select Midnight 1 am 2 am 3 am 4 am 5 am 6 am 7 am 8 am 9 am 10 am 11 am 12 Noo…" at bounding box center [804, 296] width 140 height 16
select select "1400"
click at [734, 288] on select "Select Midnight 1 am 2 am 3 am 4 am 5 am 6 am 7 am 8 am 9 am 10 am 11 am 12 Noo…" at bounding box center [804, 296] width 140 height 16
drag, startPoint x: 761, startPoint y: 364, endPoint x: 757, endPoint y: 353, distance: 11.5
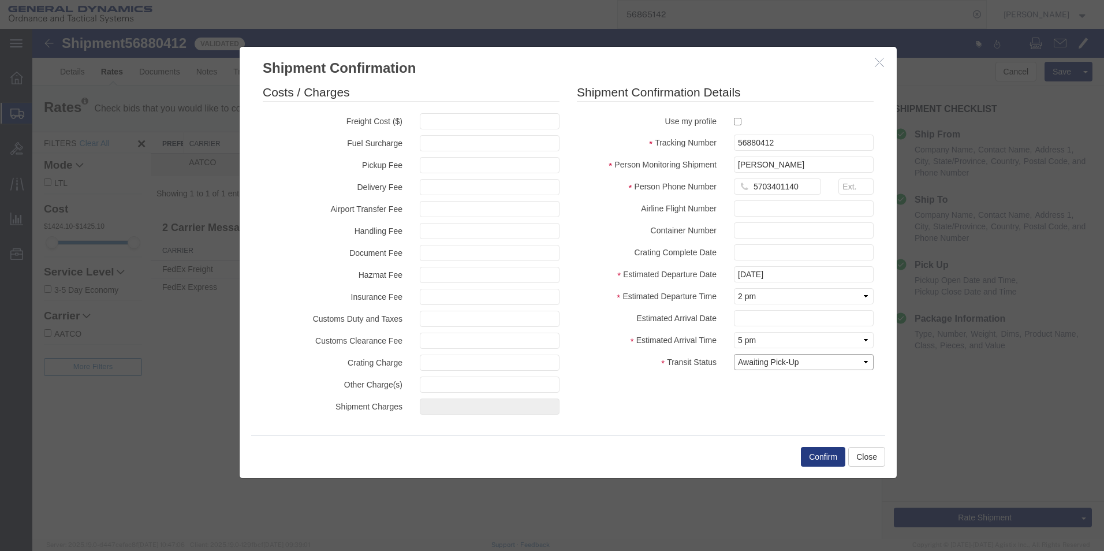
click at [761, 364] on select "Select Arrival Notice Available Arrival Notice Imported Arrive at Delivery Loca…" at bounding box center [804, 362] width 140 height 16
select select "PICKEDUP"
click at [734, 354] on select "Select Arrival Notice Available Arrival Notice Imported Arrive at Delivery Loca…" at bounding box center [804, 362] width 140 height 16
click at [827, 456] on button "Confirm" at bounding box center [823, 457] width 44 height 20
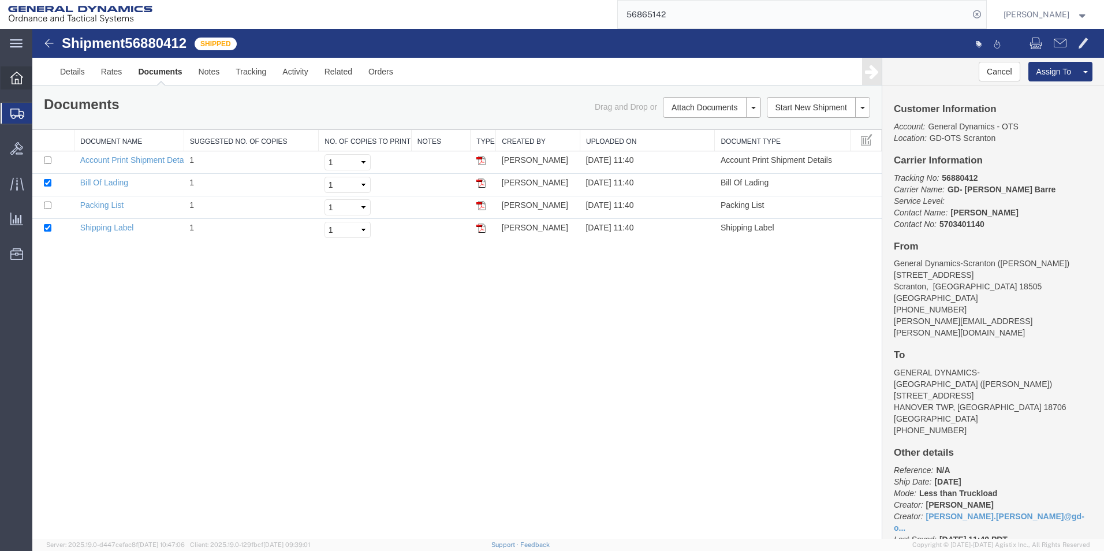
click at [18, 81] on icon at bounding box center [16, 78] width 13 height 13
